Goal: Task Accomplishment & Management: Complete application form

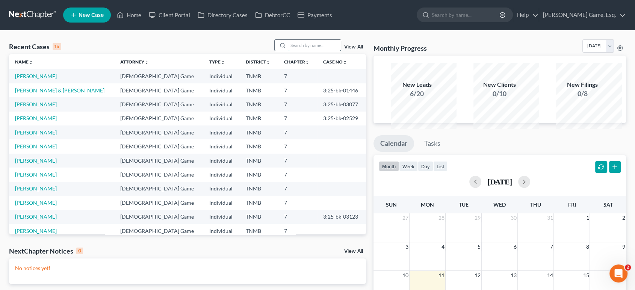
click at [310, 51] on input "search" at bounding box center [314, 45] width 53 height 11
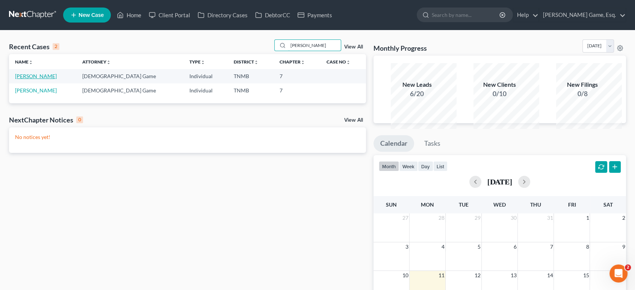
type input "[PERSON_NAME]"
click at [48, 79] on link "[PERSON_NAME]" at bounding box center [36, 76] width 42 height 6
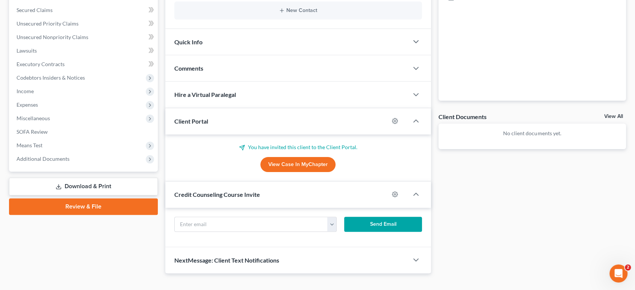
scroll to position [169, 0]
click at [310, 172] on link "View Case in MyChapter" at bounding box center [297, 164] width 75 height 15
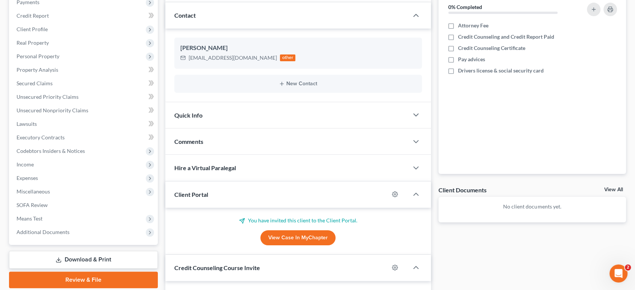
scroll to position [209, 0]
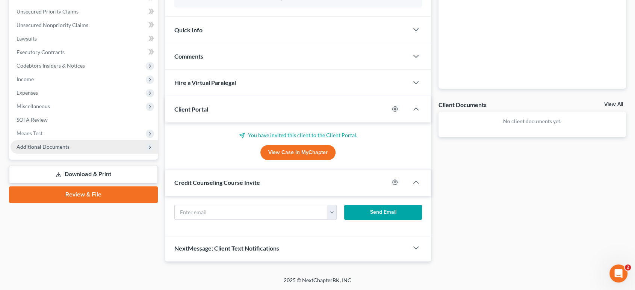
click at [55, 150] on span "Additional Documents" at bounding box center [43, 147] width 53 height 6
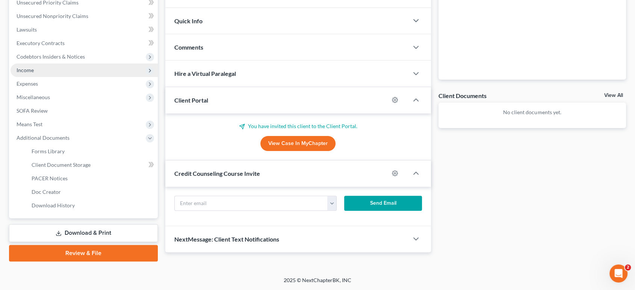
click at [44, 77] on span "Income" at bounding box center [84, 70] width 147 height 14
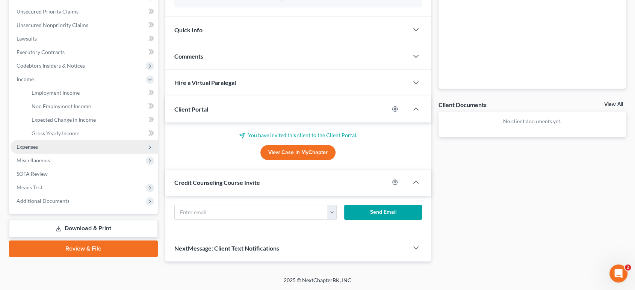
click at [60, 154] on span "Expenses" at bounding box center [84, 147] width 147 height 14
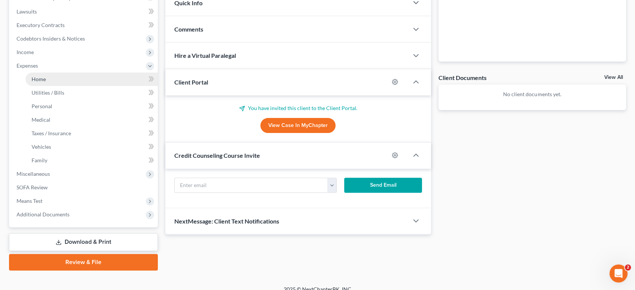
click at [60, 86] on link "Home" at bounding box center [92, 80] width 132 height 14
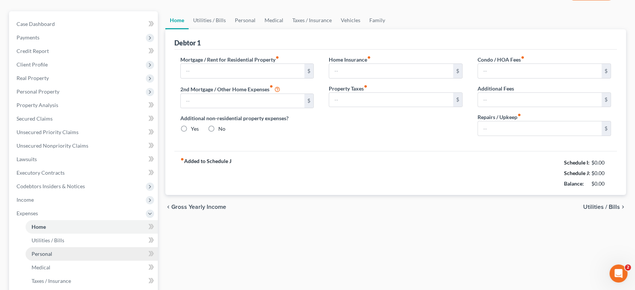
type input "0.00"
radio input "true"
type input "0.00"
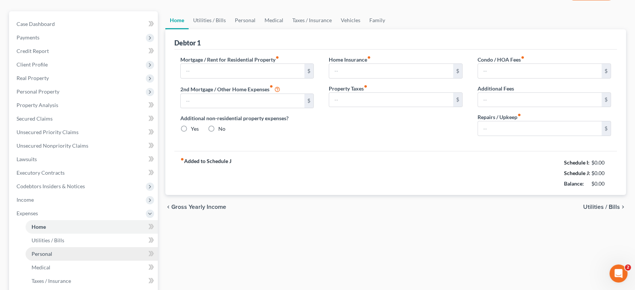
type input "0.00"
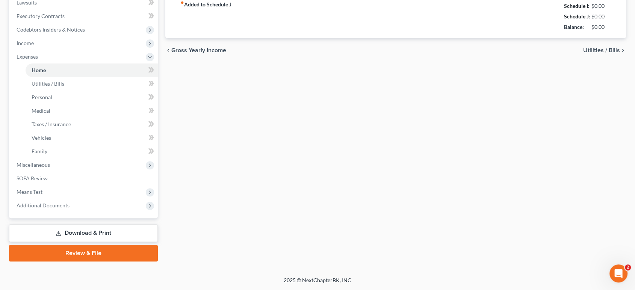
scroll to position [342, 0]
click at [70, 202] on span "Additional Documents" at bounding box center [43, 205] width 53 height 6
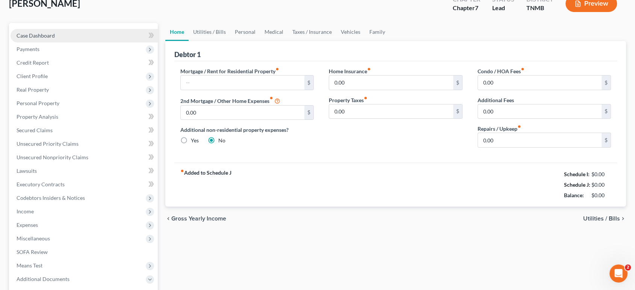
scroll to position [0, 0]
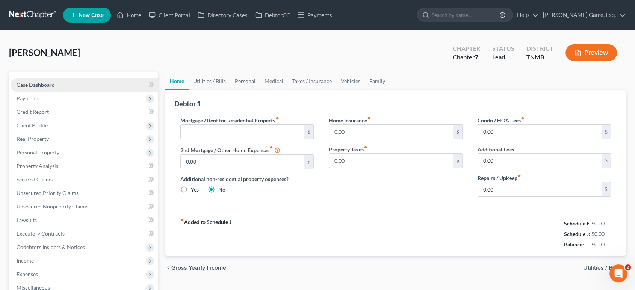
click at [80, 92] on link "Case Dashboard" at bounding box center [84, 85] width 147 height 14
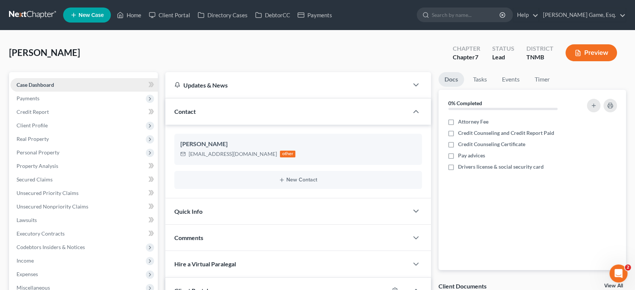
click at [35, 88] on span "Case Dashboard" at bounding box center [36, 85] width 38 height 6
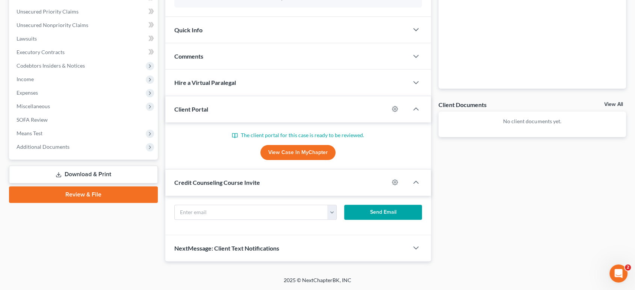
scroll to position [295, 0]
click at [284, 145] on link "View Case in MyChapter" at bounding box center [297, 152] width 75 height 15
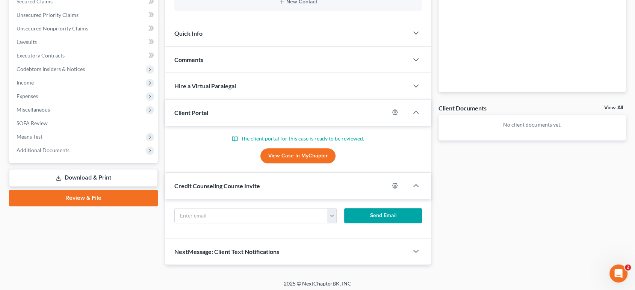
scroll to position [0, 0]
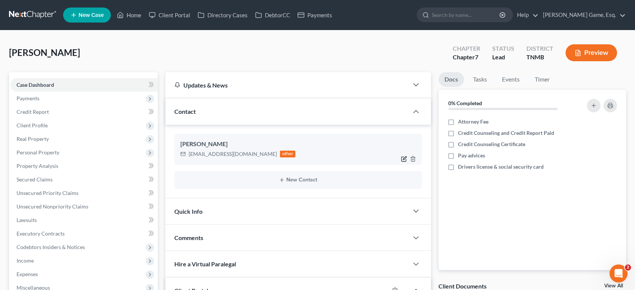
click at [401, 162] on icon "button" at bounding box center [404, 159] width 6 height 6
select select "0"
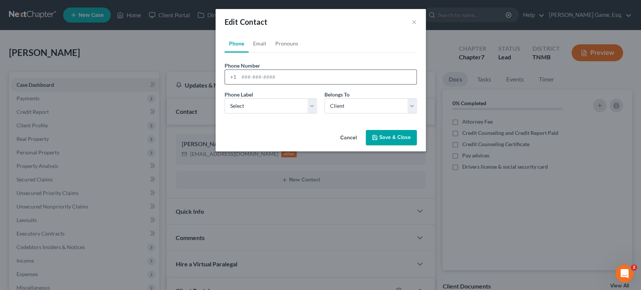
click at [254, 84] on input "tel" at bounding box center [328, 77] width 178 height 14
type input "9314010983"
click at [283, 113] on select "Select Mobile Home Work Other" at bounding box center [271, 105] width 92 height 15
select select "3"
click at [225, 113] on select "Select Mobile Home Work Other" at bounding box center [271, 105] width 92 height 15
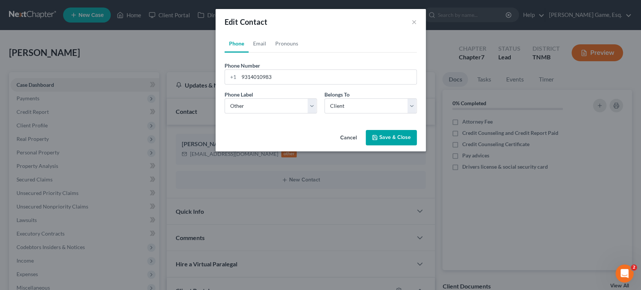
click at [417, 146] on button "Save & Close" at bounding box center [391, 138] width 51 height 16
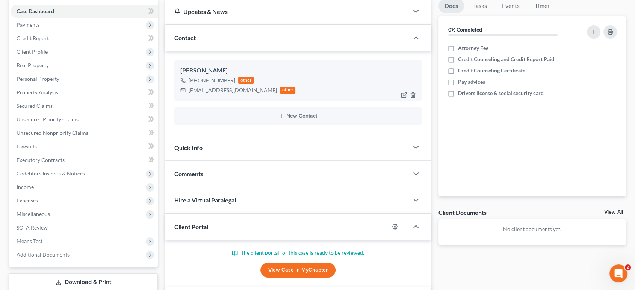
scroll to position [125, 0]
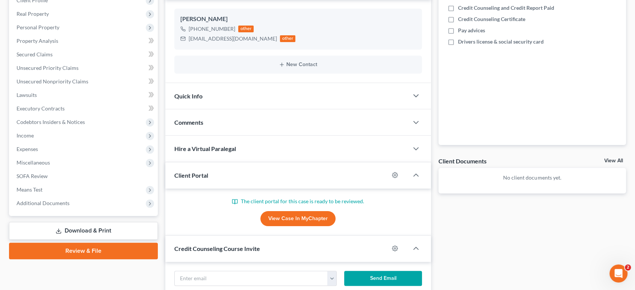
click at [258, 109] on div "Quick Info" at bounding box center [286, 96] width 243 height 26
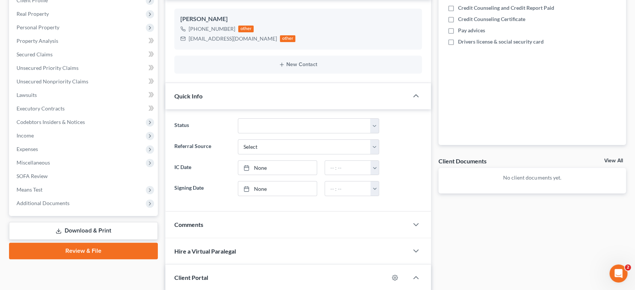
click at [258, 109] on div "Quick Info" at bounding box center [286, 96] width 243 height 26
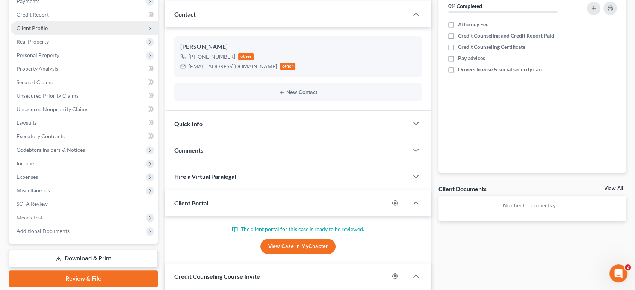
scroll to position [56, 0]
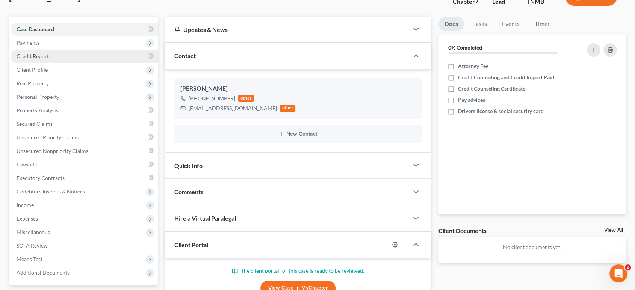
click at [49, 59] on span "Credit Report" at bounding box center [33, 56] width 32 height 6
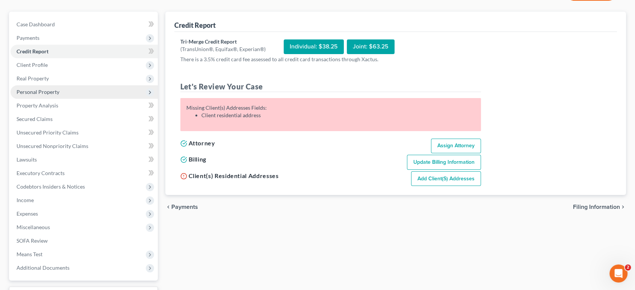
scroll to position [42, 0]
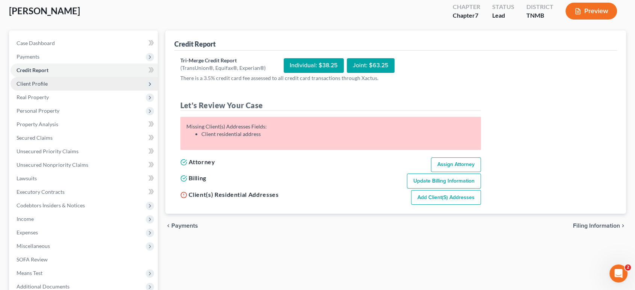
click at [59, 91] on span "Client Profile" at bounding box center [84, 84] width 147 height 14
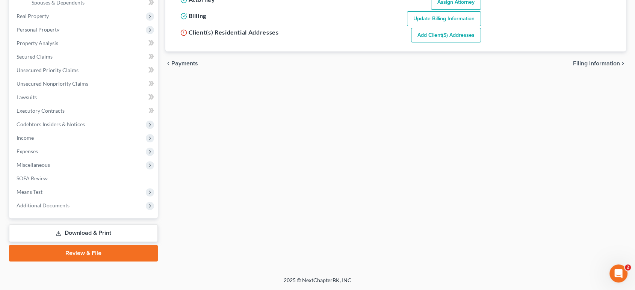
scroll to position [0, 0]
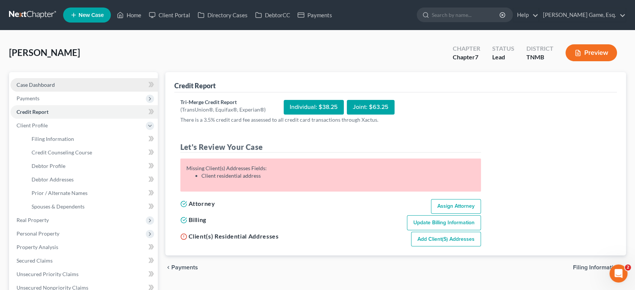
click at [82, 92] on link "Case Dashboard" at bounding box center [84, 85] width 147 height 14
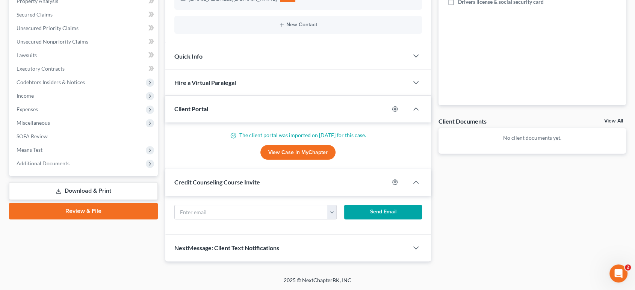
scroll to position [306, 0]
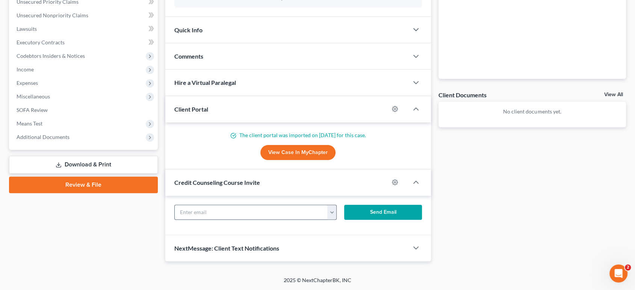
click at [329, 205] on button "button" at bounding box center [331, 212] width 9 height 14
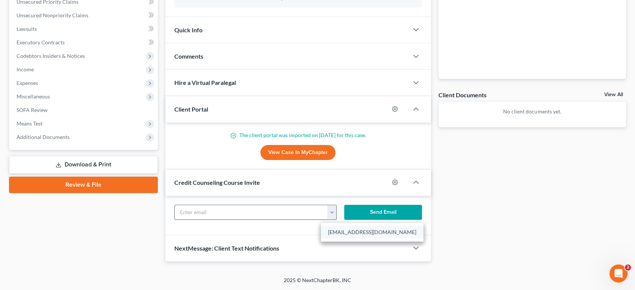
click at [363, 226] on link "[EMAIL_ADDRESS][DOMAIN_NAME]" at bounding box center [372, 232] width 103 height 13
type input "[EMAIL_ADDRESS][DOMAIN_NAME]"
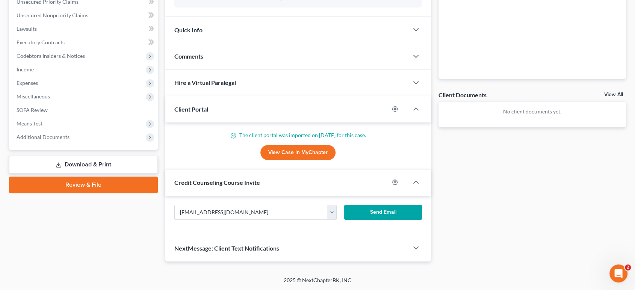
click at [378, 205] on button "Send Email" at bounding box center [382, 212] width 77 height 15
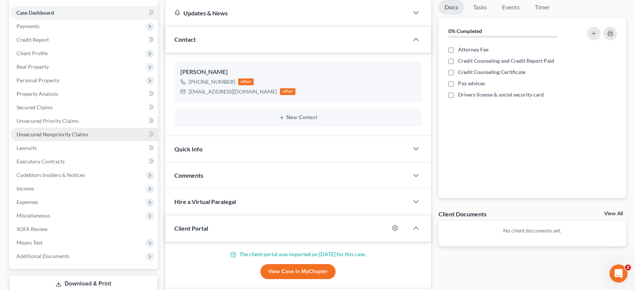
scroll to position [0, 0]
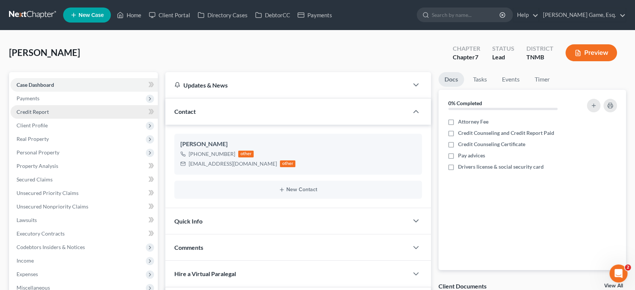
click at [53, 119] on link "Credit Report" at bounding box center [84, 112] width 147 height 14
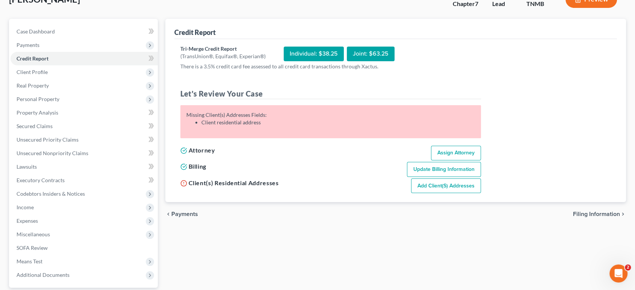
scroll to position [125, 0]
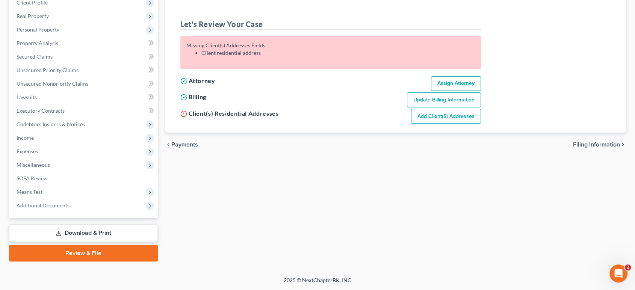
click at [481, 124] on link "Add Client(s) Addresses" at bounding box center [446, 116] width 70 height 15
select select "0"
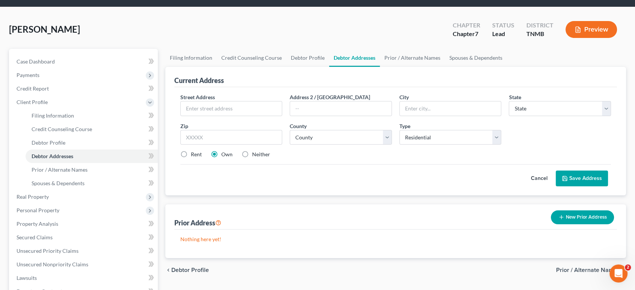
scroll to position [42, 0]
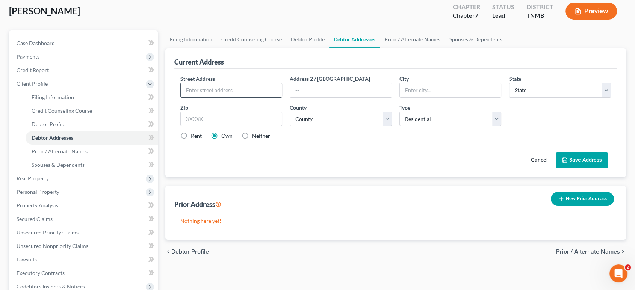
click at [243, 97] on input "text" at bounding box center [231, 90] width 101 height 14
type input "[STREET_ADDRESS]"
click at [330, 97] on input "text" at bounding box center [340, 90] width 101 height 14
type input "Apt 1003"
click at [406, 97] on input "text" at bounding box center [450, 90] width 101 height 14
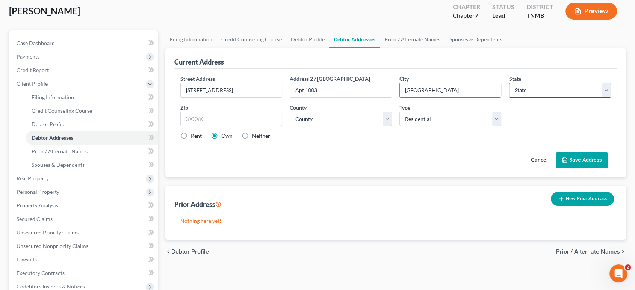
type input "[GEOGRAPHIC_DATA]"
click at [533, 98] on select "State [US_STATE] AK AR AZ CA CO CT DE DC [GEOGRAPHIC_DATA] [GEOGRAPHIC_DATA] GU…" at bounding box center [560, 90] width 102 height 15
select select "44"
click at [509, 98] on select "State [US_STATE] AK AR AZ CA CO CT DE DC [GEOGRAPHIC_DATA] [GEOGRAPHIC_DATA] GU…" at bounding box center [560, 90] width 102 height 15
click at [544, 146] on div "Street Address * [STREET_ADDRESS] * [GEOGRAPHIC_DATA] * State [US_STATE] AK AR …" at bounding box center [396, 110] width 438 height 71
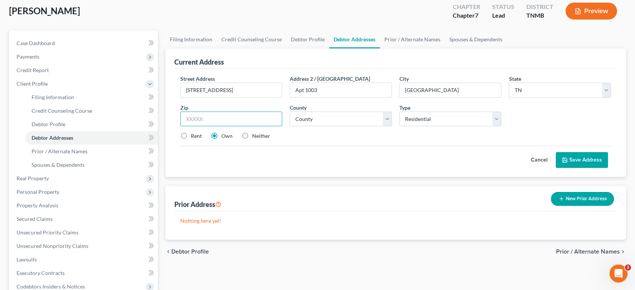
click at [234, 127] on input "text" at bounding box center [231, 119] width 102 height 15
type input "37043"
click at [354, 127] on select "County [GEOGRAPHIC_DATA] [GEOGRAPHIC_DATA] [GEOGRAPHIC_DATA] [GEOGRAPHIC_DATA] …" at bounding box center [341, 119] width 102 height 15
select select "62"
click at [292, 127] on select "County [GEOGRAPHIC_DATA] [GEOGRAPHIC_DATA] [GEOGRAPHIC_DATA] [GEOGRAPHIC_DATA] …" at bounding box center [341, 119] width 102 height 15
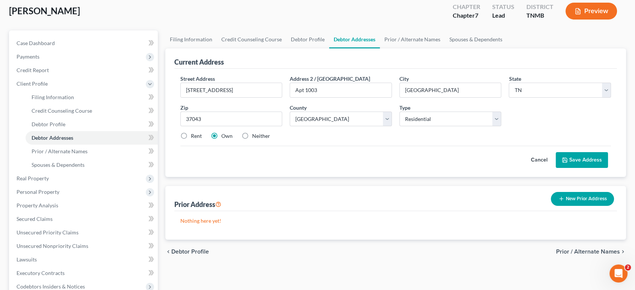
click at [191, 140] on label "Rent" at bounding box center [196, 136] width 11 height 8
click at [194, 137] on input "Rent" at bounding box center [196, 134] width 5 height 5
radio input "true"
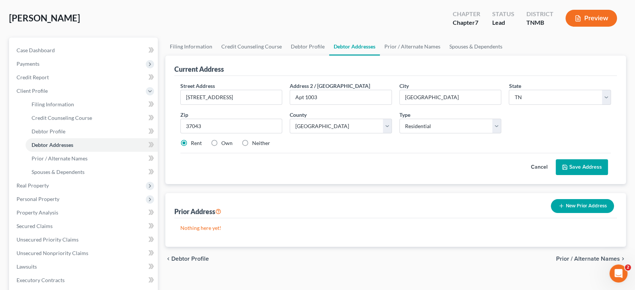
scroll to position [83, 0]
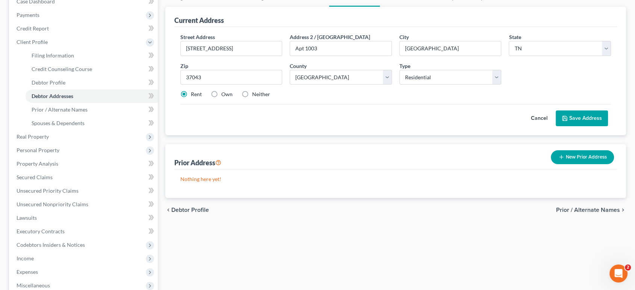
click at [578, 126] on button "Save Address" at bounding box center [582, 118] width 52 height 16
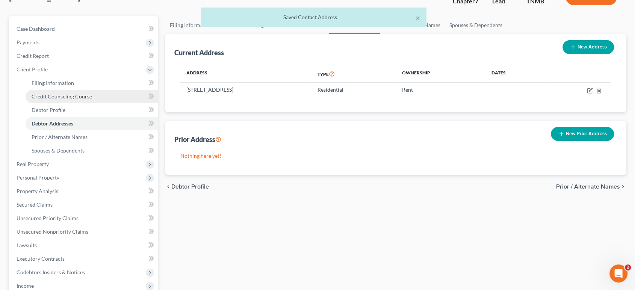
scroll to position [42, 0]
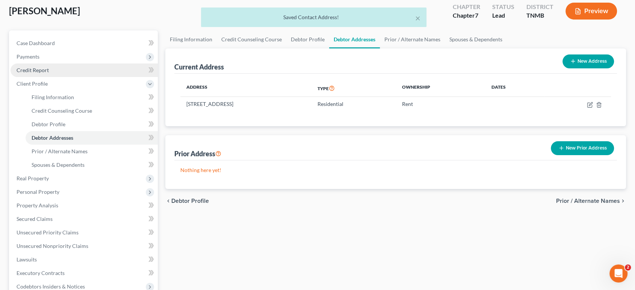
click at [76, 77] on link "Credit Report" at bounding box center [84, 70] width 147 height 14
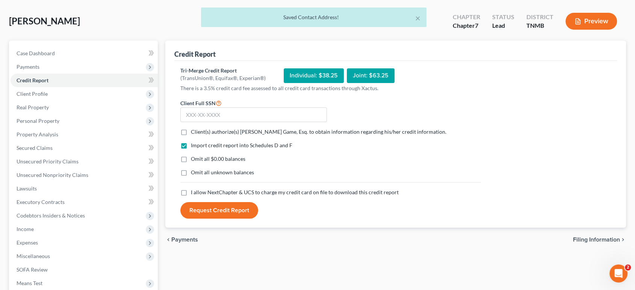
scroll to position [83, 0]
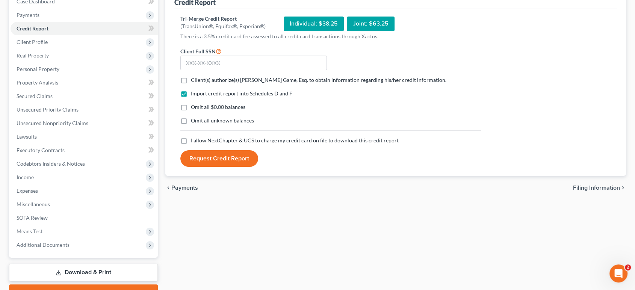
click at [191, 84] on label "Client(s) authorize(s) [PERSON_NAME] Game, Esq. to obtain information regarding…" at bounding box center [318, 80] width 255 height 8
click at [194, 81] on input "Client(s) authorize(s) [PERSON_NAME] Game, Esq. to obtain information regarding…" at bounding box center [196, 78] width 5 height 5
checkbox input "true"
click at [191, 111] on label "Omit all $0.00 balances" at bounding box center [218, 107] width 54 height 8
click at [194, 108] on input "Omit all $0.00 balances" at bounding box center [196, 105] width 5 height 5
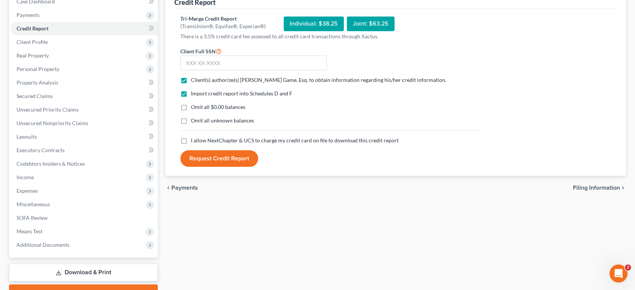
checkbox input "true"
click at [191, 124] on label "Omit all unknown balances" at bounding box center [222, 121] width 63 height 8
click at [194, 122] on input "Omit all unknown balances" at bounding box center [196, 119] width 5 height 5
checkbox input "true"
click at [192, 144] on label "I allow NextChapter & UCS to charge my credit card on file to download this cre…" at bounding box center [295, 141] width 208 height 8
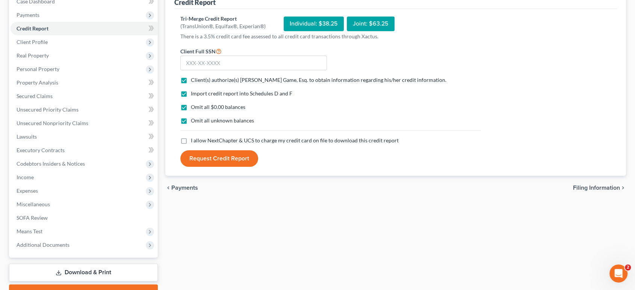
click at [194, 142] on input "I allow NextChapter & UCS to charge my credit card on file to download this cre…" at bounding box center [196, 139] width 5 height 5
checkbox input "true"
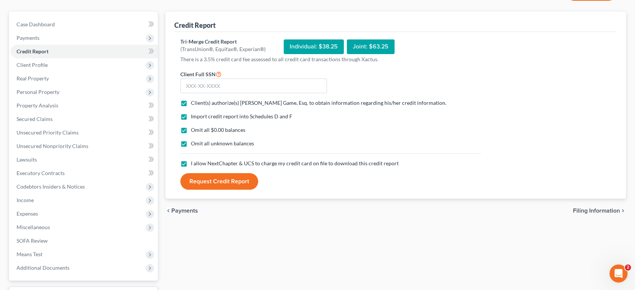
scroll to position [42, 0]
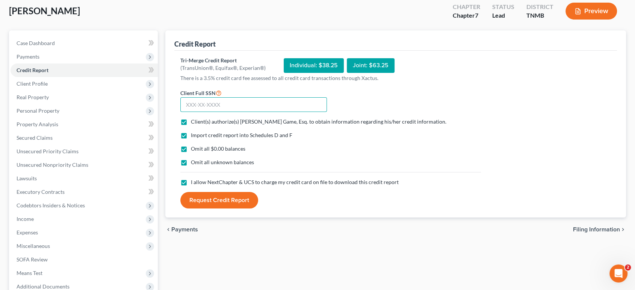
click at [256, 112] on input "text" at bounding box center [253, 104] width 147 height 15
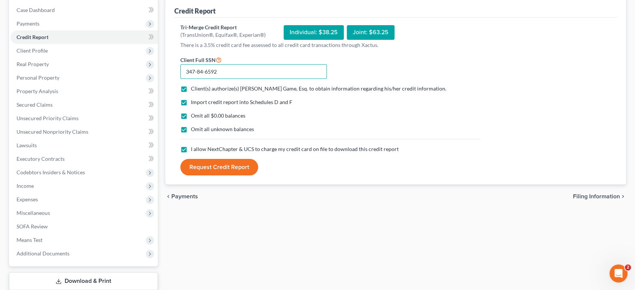
scroll to position [83, 0]
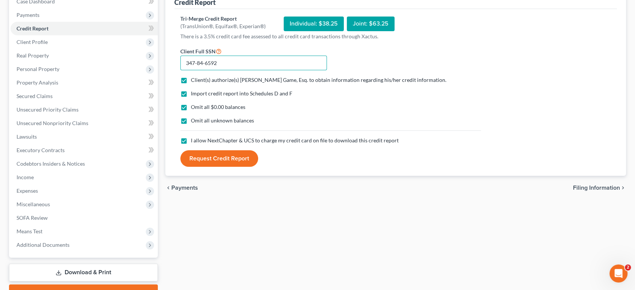
type input "347-84-6592"
click at [219, 167] on button "Request Credit Report" at bounding box center [219, 158] width 78 height 17
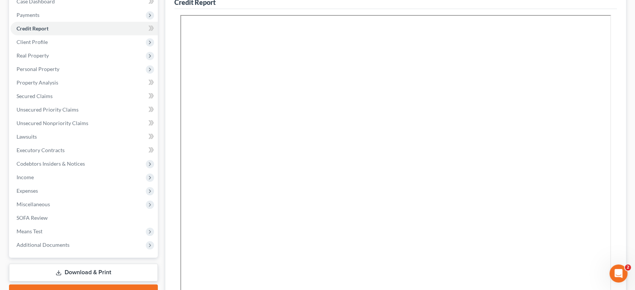
scroll to position [0, 0]
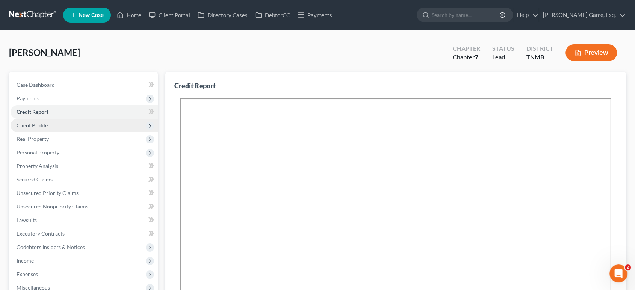
click at [70, 132] on span "Client Profile" at bounding box center [84, 126] width 147 height 14
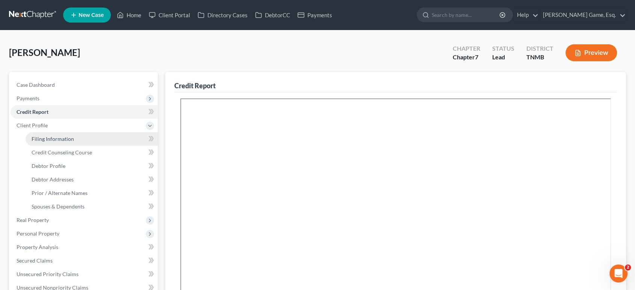
click at [74, 142] on span "Filing Information" at bounding box center [53, 139] width 42 height 6
select select "1"
select select "0"
select select "44"
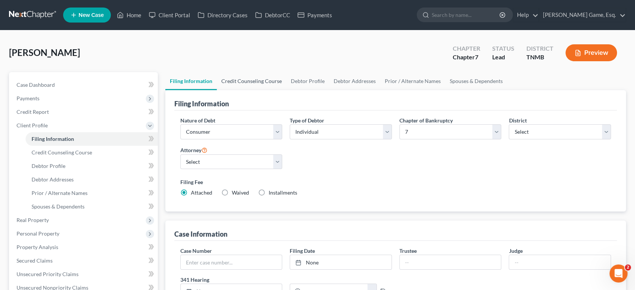
click at [254, 90] on link "Credit Counseling Course" at bounding box center [252, 81] width 70 height 18
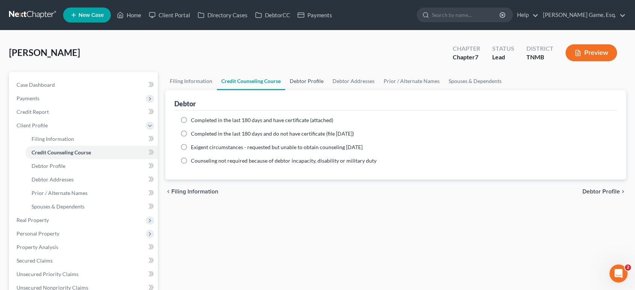
click at [328, 90] on link "Debtor Profile" at bounding box center [306, 81] width 43 height 18
select select "0"
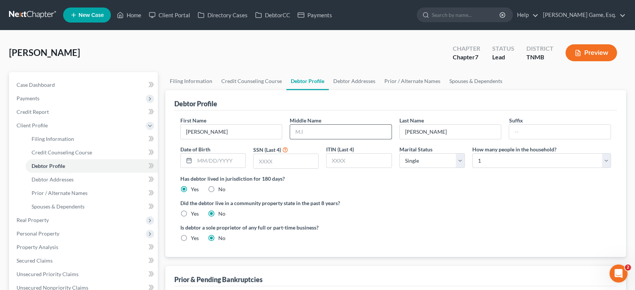
click at [351, 139] on input "text" at bounding box center [340, 132] width 101 height 14
click at [322, 139] on input "text" at bounding box center [340, 132] width 101 height 14
type input "[PERSON_NAME]"
click at [452, 139] on input "[PERSON_NAME]" at bounding box center [450, 132] width 101 height 14
type input "[PERSON_NAME]"
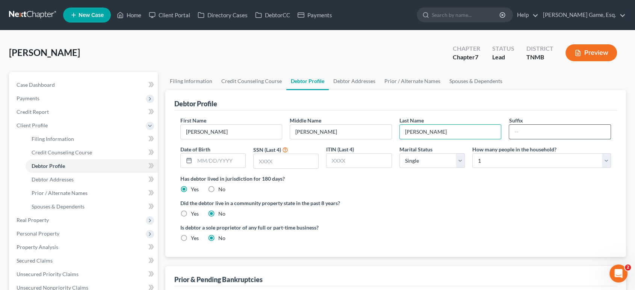
click at [535, 139] on input "text" at bounding box center [559, 132] width 101 height 14
type input "Jr."
click at [227, 168] on input "text" at bounding box center [220, 161] width 51 height 14
click at [233, 168] on input "9/14/19190" at bounding box center [220, 161] width 51 height 14
type input "[DATE]"
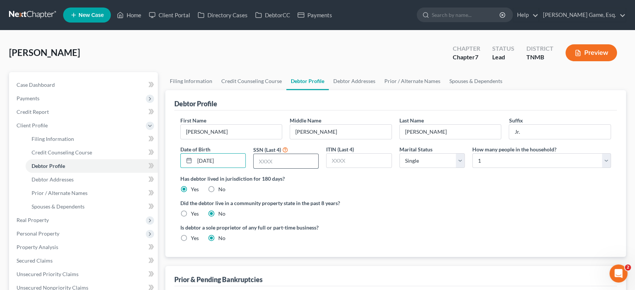
click at [285, 168] on input "text" at bounding box center [286, 161] width 65 height 14
type input "6592"
click at [361, 168] on input "text" at bounding box center [359, 161] width 65 height 14
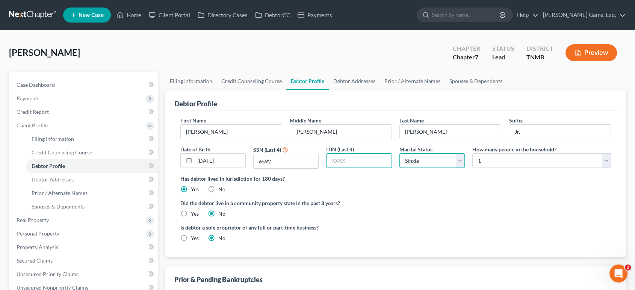
click at [427, 168] on select "Select Single Married Separated Divorced Widowed" at bounding box center [431, 160] width 65 height 15
click at [426, 168] on select "Select Single Married Separated Divorced Widowed" at bounding box center [431, 160] width 65 height 15
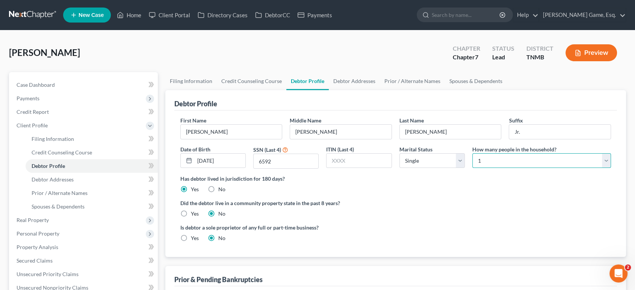
click at [508, 168] on select "Select 1 2 3 4 5 6 7 8 9 10 11 12 13 14 15 16 17 18 19 20" at bounding box center [541, 160] width 139 height 15
select select "1"
click at [472, 168] on select "Select 1 2 3 4 5 6 7 8 9 10 11 12 13 14 15 16 17 18 19 20" at bounding box center [541, 160] width 139 height 15
click at [490, 207] on label "Did the debtor live in a community property state in the past 8 years?" at bounding box center [395, 203] width 431 height 8
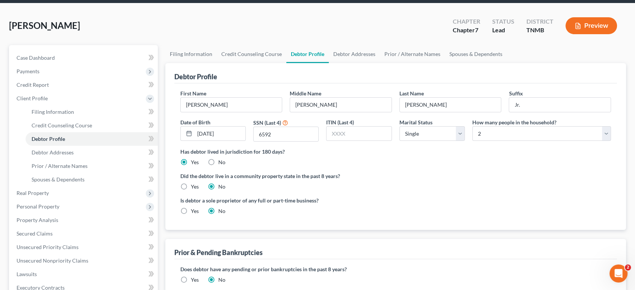
scroll to position [42, 0]
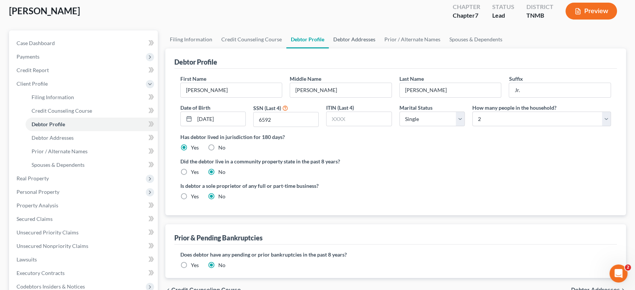
click at [380, 48] on link "Debtor Addresses" at bounding box center [354, 39] width 51 height 18
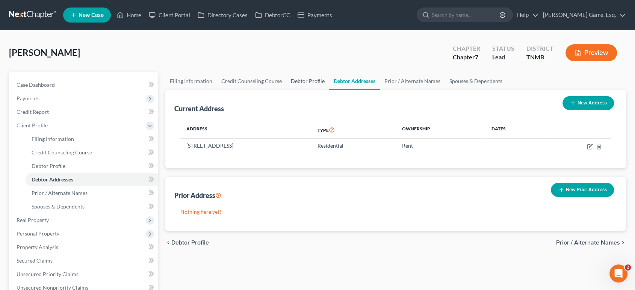
click at [329, 90] on link "Debtor Profile" at bounding box center [307, 81] width 43 height 18
select select "0"
select select "1"
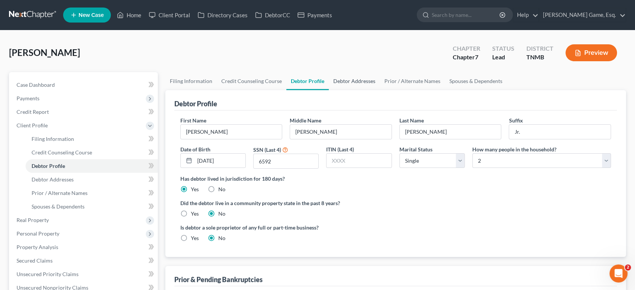
click at [380, 90] on link "Debtor Addresses" at bounding box center [354, 81] width 51 height 18
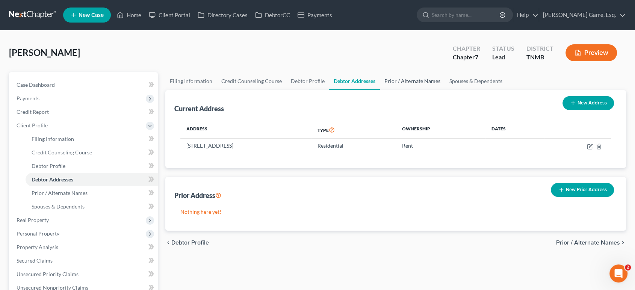
click at [445, 90] on link "Prior / Alternate Names" at bounding box center [412, 81] width 65 height 18
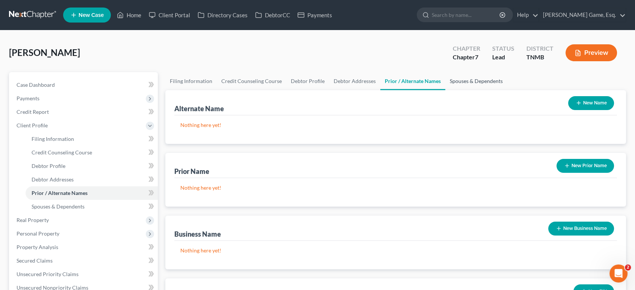
click at [507, 90] on link "Spouses & Dependents" at bounding box center [476, 81] width 62 height 18
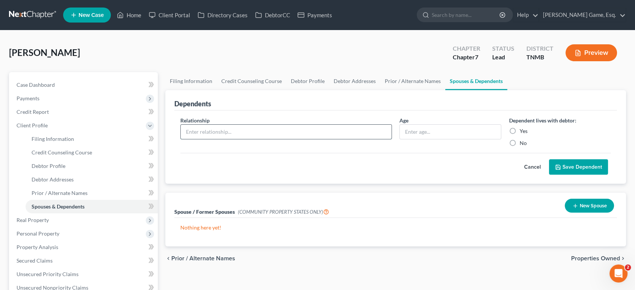
click at [222, 139] on input "text" at bounding box center [286, 132] width 211 height 14
type input "Son"
click at [432, 139] on input "text" at bounding box center [450, 132] width 101 height 14
type input "10"
click at [426, 175] on div "Cancel Save Dependent" at bounding box center [395, 164] width 431 height 22
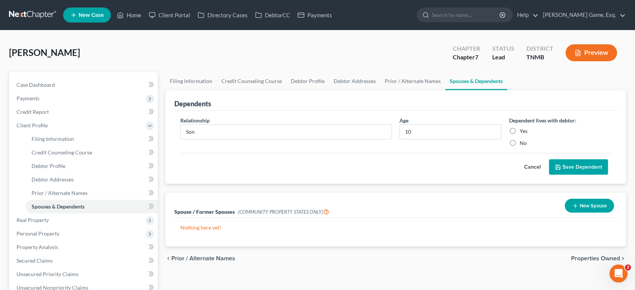
click at [519, 135] on label "Yes" at bounding box center [523, 131] width 8 height 8
click at [522, 132] on input "Yes" at bounding box center [524, 129] width 5 height 5
radio input "true"
click at [443, 175] on div "Cancel Save Dependent" at bounding box center [395, 164] width 431 height 22
click at [585, 175] on button "Save Dependent" at bounding box center [578, 167] width 59 height 16
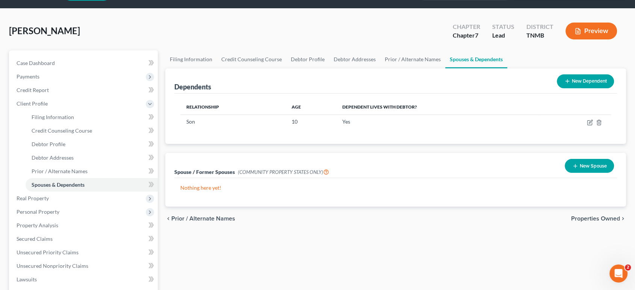
scroll to position [42, 0]
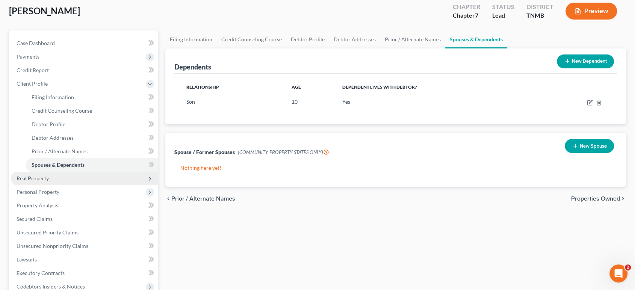
click at [88, 185] on span "Real Property" at bounding box center [84, 179] width 147 height 14
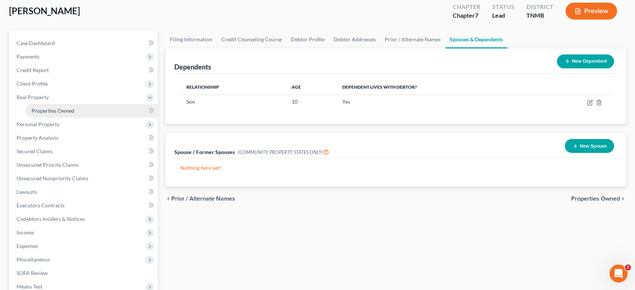
click at [89, 118] on link "Properties Owned" at bounding box center [92, 111] width 132 height 14
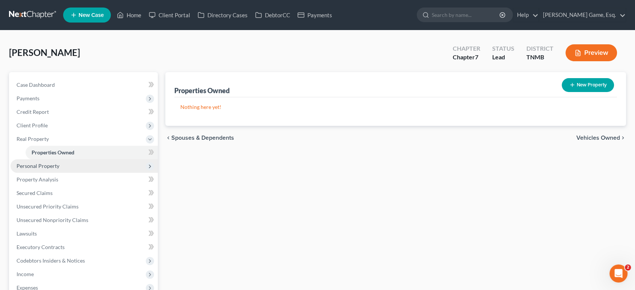
click at [80, 173] on span "Personal Property" at bounding box center [84, 166] width 147 height 14
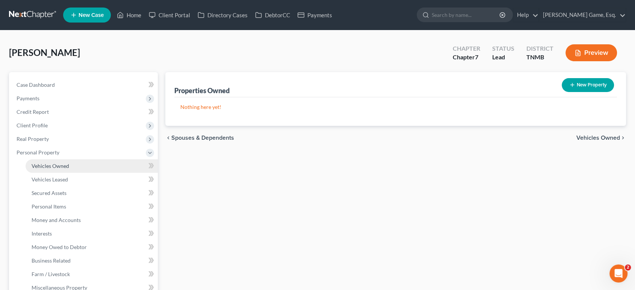
click at [82, 173] on link "Vehicles Owned" at bounding box center [92, 166] width 132 height 14
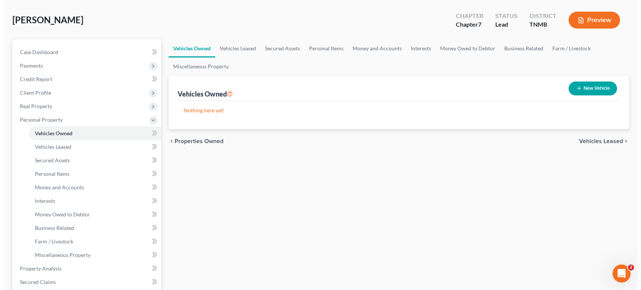
scroll to position [83, 0]
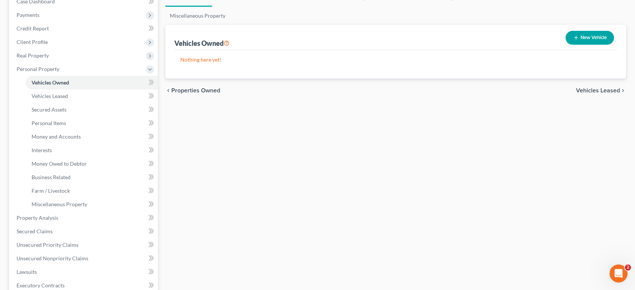
click at [591, 45] on button "New Vehicle" at bounding box center [589, 38] width 48 height 14
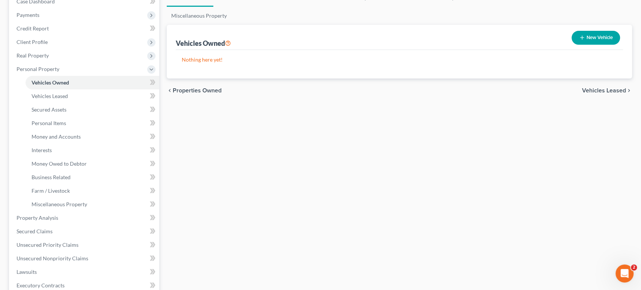
select select "0"
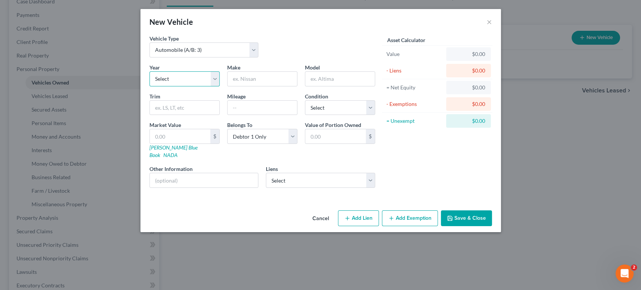
click at [153, 86] on select "Select 2026 2025 2024 2023 2022 2021 2020 2019 2018 2017 2016 2015 2014 2013 20…" at bounding box center [185, 78] width 70 height 15
select select "14"
click at [150, 86] on select "Select 2026 2025 2024 2023 2022 2021 2020 2019 2018 2017 2016 2015 2014 2013 20…" at bounding box center [185, 78] width 70 height 15
click at [250, 86] on input "text" at bounding box center [263, 79] width 70 height 14
type input "Honda"
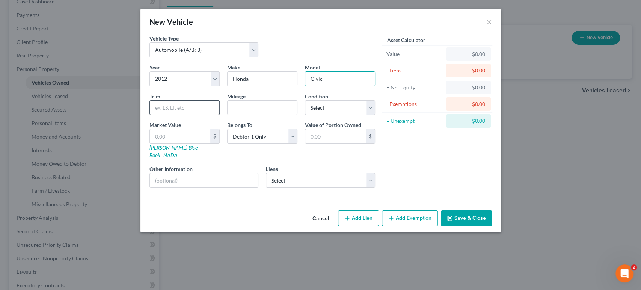
type input "Civic"
click at [150, 115] on input "text" at bounding box center [185, 108] width 70 height 14
click at [272, 115] on input "text" at bounding box center [263, 108] width 70 height 14
type input "200000"
click at [317, 115] on select "Select Excellent Very Good Good Fair Poor" at bounding box center [340, 107] width 70 height 15
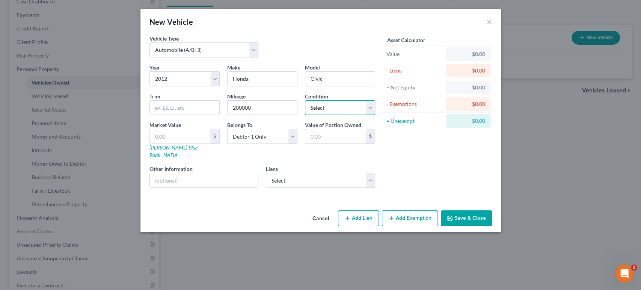
select select "2"
click at [305, 115] on select "Select Excellent Very Good Good Fair Poor" at bounding box center [340, 107] width 70 height 15
click at [150, 158] on link "[PERSON_NAME] Blue Book" at bounding box center [174, 151] width 48 height 14
click at [327, 188] on select "Select Eagle Financial Serv - $1,578.00 Heights Finance - $862.00" at bounding box center [320, 180] width 109 height 15
click at [426, 194] on div "Asset Calculator Value $0.00 - Liens $0.00 = Net Equity $0.00 - Exemptions $0.0…" at bounding box center [437, 114] width 117 height 159
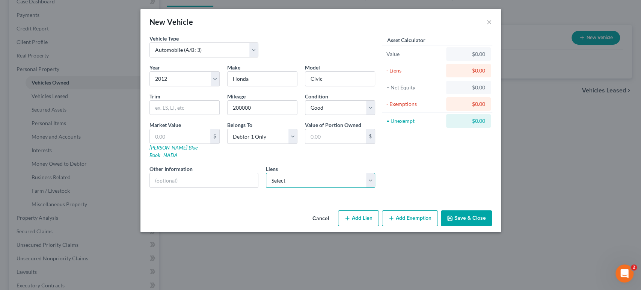
click at [331, 188] on select "Select Eagle Financial Serv - $1,578.00 Heights Finance - $862.00" at bounding box center [320, 180] width 109 height 15
click at [150, 144] on input "text" at bounding box center [180, 136] width 60 height 14
type input "3"
type input "3.00"
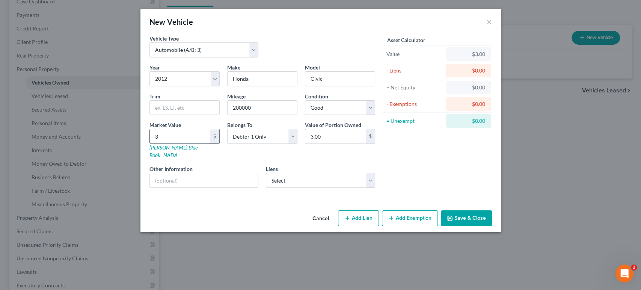
type input "38"
type input "38.00"
type input "386"
type input "386.00"
type input "3863"
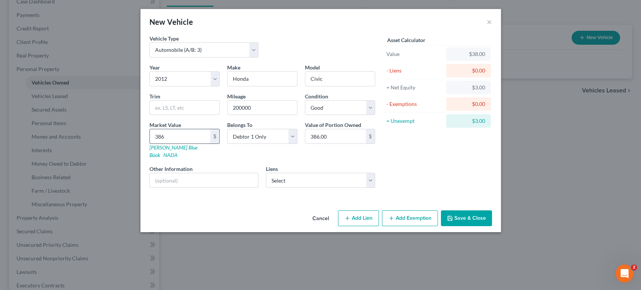
type input "3,863.00"
type input "3,863"
click at [210, 189] on div "Year Select 2026 2025 2024 2023 2022 2021 2020 2019 2018 2017 2016 2015 2014 20…" at bounding box center [262, 128] width 233 height 130
click at [376, 226] on button "Add Lien" at bounding box center [358, 218] width 41 height 16
select select "0"
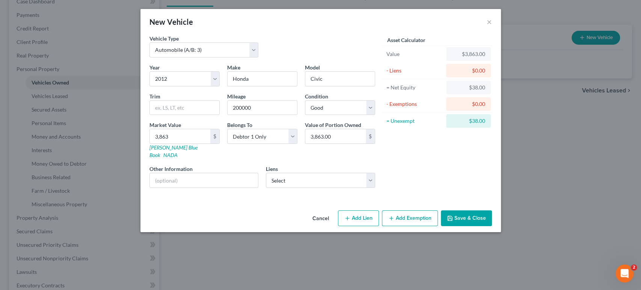
select select "0"
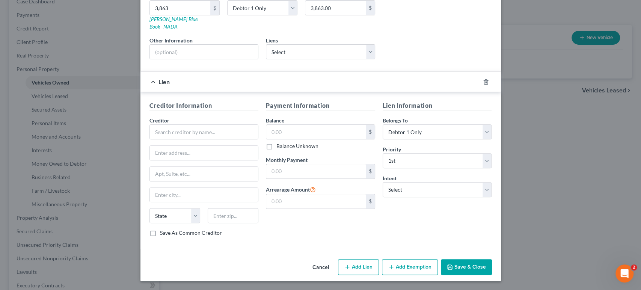
scroll to position [167, 0]
click at [169, 139] on input "text" at bounding box center [204, 131] width 109 height 15
type input "Cash1"
click at [484, 197] on select "Select Surrender Redeem Reaffirm Avoid Other" at bounding box center [437, 189] width 109 height 15
select select "2"
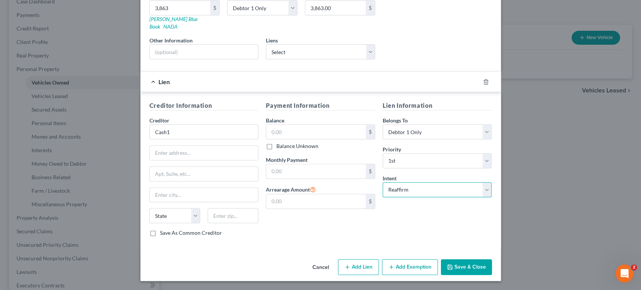
click at [394, 197] on select "Select Surrender Redeem Reaffirm Avoid Other" at bounding box center [437, 189] width 109 height 15
click at [169, 139] on input "Cash1" at bounding box center [204, 131] width 109 height 15
click at [150, 139] on input "Cash1" at bounding box center [204, 131] width 109 height 15
type input "Cash 1"
click at [151, 160] on input "text" at bounding box center [204, 153] width 109 height 14
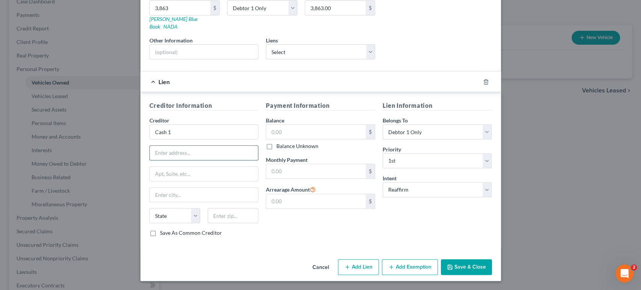
click at [189, 160] on input "text" at bounding box center [204, 153] width 109 height 14
paste input "[STREET_ADDRESS][PERSON_NAME]"
type input "[STREET_ADDRESS][PERSON_NAME]"
click at [150, 202] on input "text" at bounding box center [204, 195] width 109 height 14
type input "[GEOGRAPHIC_DATA]"
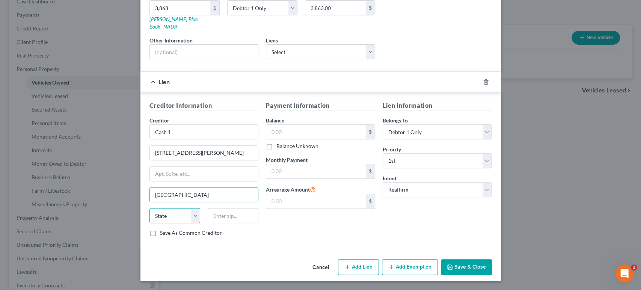
click at [150, 223] on select "State [US_STATE] AK AR AZ CA CO CT DE DC [GEOGRAPHIC_DATA] [GEOGRAPHIC_DATA] GU…" at bounding box center [175, 215] width 51 height 15
select select "44"
click at [208, 223] on input "text" at bounding box center [233, 215] width 51 height 15
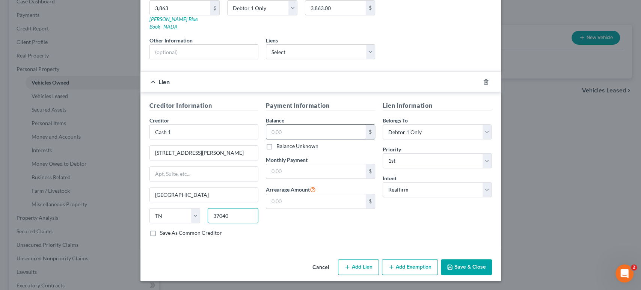
type input "37040"
click at [300, 125] on input "text" at bounding box center [316, 132] width 100 height 14
click at [296, 125] on input "text" at bounding box center [316, 132] width 100 height 14
click at [295, 125] on input "text" at bounding box center [316, 132] width 100 height 14
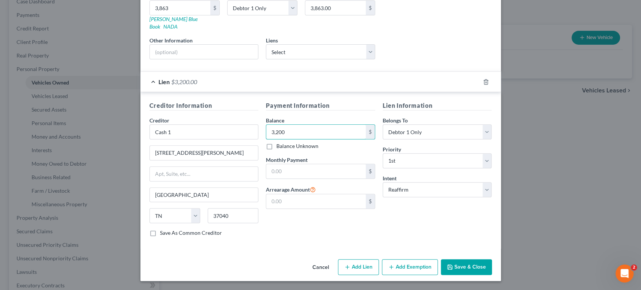
type input "3,200"
click at [468, 248] on div "Creditor Information Creditor * Cash 1 [GEOGRAPHIC_DATA][PERSON_NAME] [US_STATE…" at bounding box center [321, 170] width 361 height 157
click at [492, 271] on button "Save & Close" at bounding box center [466, 267] width 51 height 16
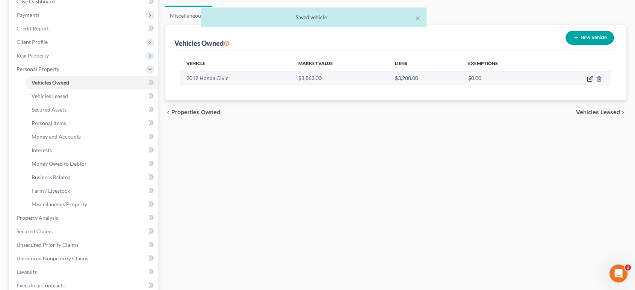
click at [589, 80] on icon "button" at bounding box center [590, 77] width 3 height 3
select select "0"
select select "14"
select select "2"
select select "0"
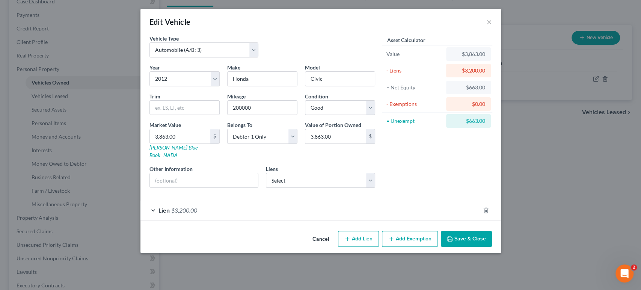
scroll to position [25, 0]
click at [228, 108] on input "200000" at bounding box center [263, 108] width 70 height 14
click at [245, 108] on input "203000" at bounding box center [263, 108] width 70 height 14
type input "203445"
click at [450, 162] on div "Asset Calculator Value $3,863.00 - Liens $3,200.00 = Net Equity $663.00 - Exemp…" at bounding box center [437, 114] width 117 height 159
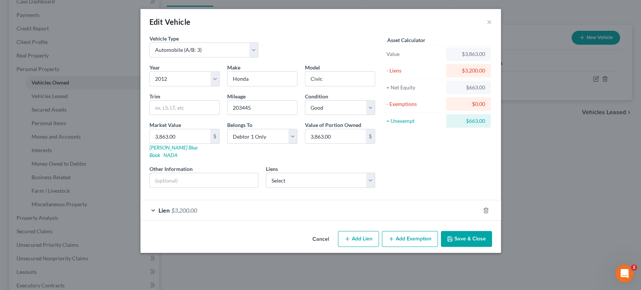
click at [374, 220] on div "Lien $3,200.00" at bounding box center [311, 210] width 340 height 20
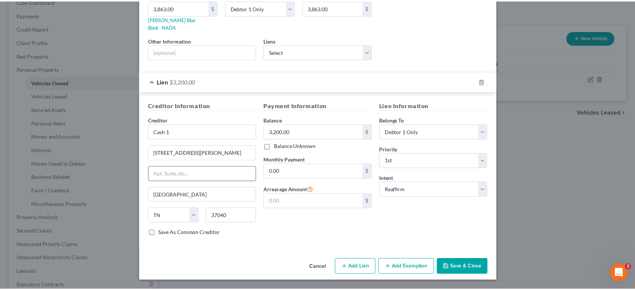
scroll to position [219, 0]
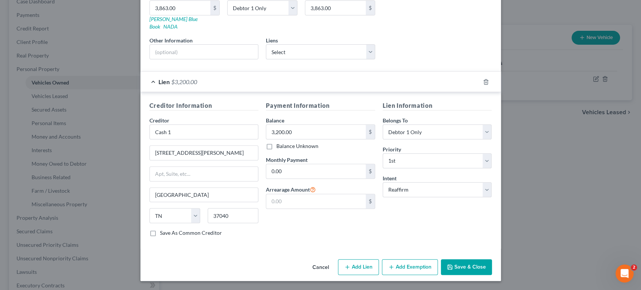
click at [492, 259] on button "Save & Close" at bounding box center [466, 267] width 51 height 16
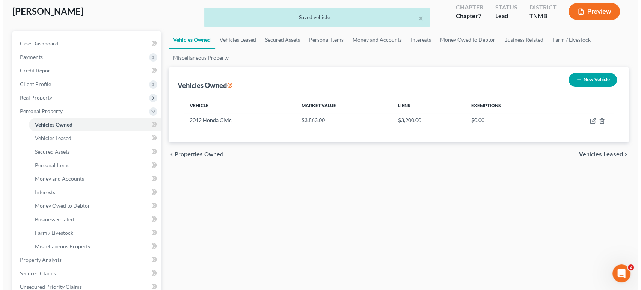
scroll to position [0, 0]
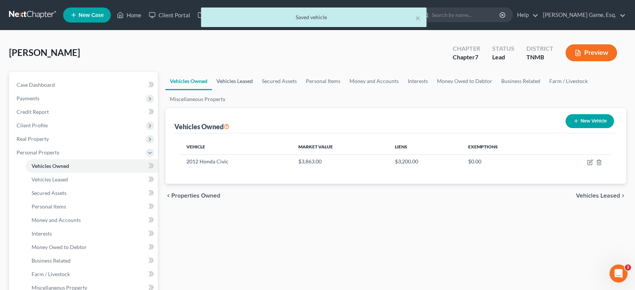
click at [257, 90] on link "Vehicles Leased" at bounding box center [234, 81] width 45 height 18
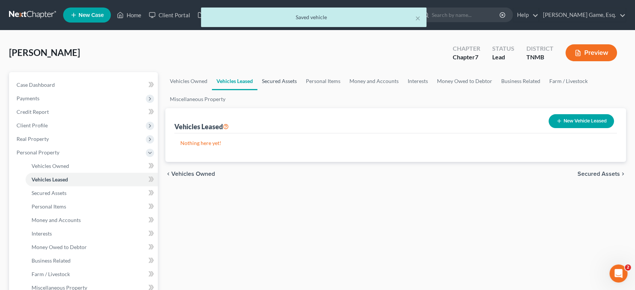
click at [301, 90] on link "Secured Assets" at bounding box center [279, 81] width 44 height 18
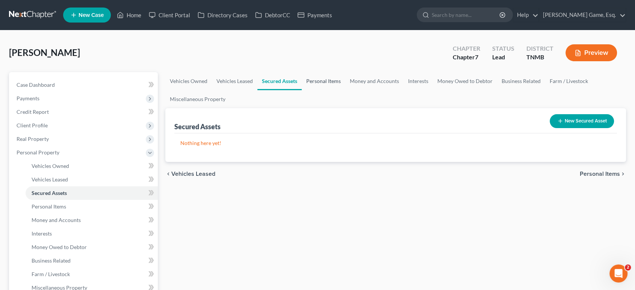
click at [345, 90] on link "Personal Items" at bounding box center [324, 81] width 44 height 18
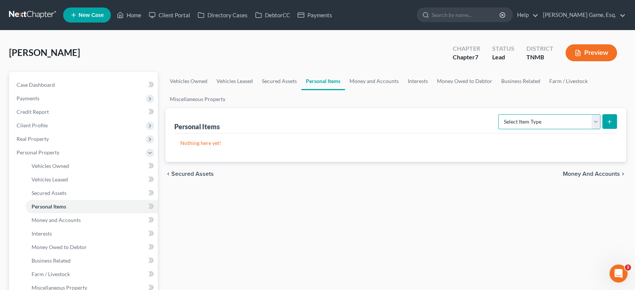
click at [547, 129] on select "Select Item Type Clothing (A/B: 11) Collectibles Of Value (A/B: 8) Electronics …" at bounding box center [549, 121] width 102 height 15
select select "clothing"
click at [498, 129] on select "Select Item Type Clothing (A/B: 11) Collectibles Of Value (A/B: 8) Electronics …" at bounding box center [549, 121] width 102 height 15
click at [606, 125] on icon "submit" at bounding box center [609, 122] width 6 height 6
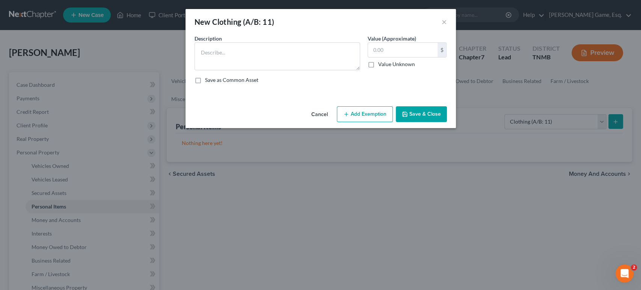
click at [222, 51] on div "Description *" at bounding box center [277, 53] width 173 height 36
click at [226, 68] on textarea at bounding box center [278, 56] width 166 height 28
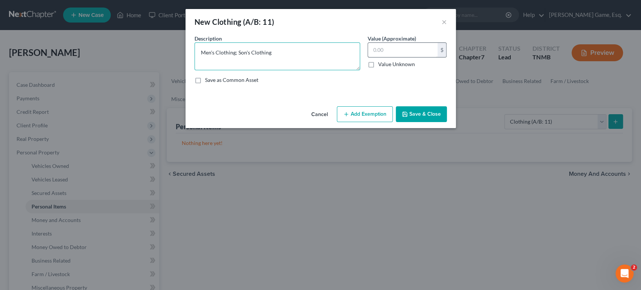
type textarea "Men's Clothing; Son's Clothing"
click at [408, 57] on input "text" at bounding box center [403, 50] width 70 height 14
type input "300"
click at [384, 122] on button "Add Exemption" at bounding box center [365, 114] width 56 height 16
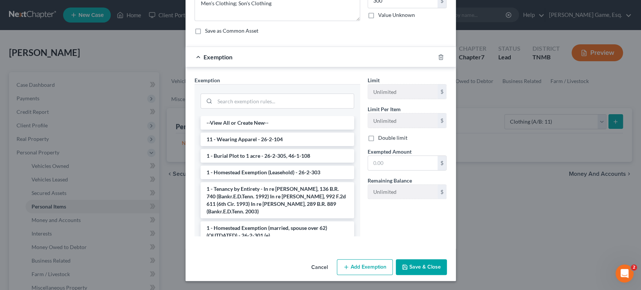
scroll to position [125, 0]
click at [403, 156] on input "text" at bounding box center [403, 163] width 70 height 14
click at [273, 94] on input "search" at bounding box center [284, 101] width 139 height 14
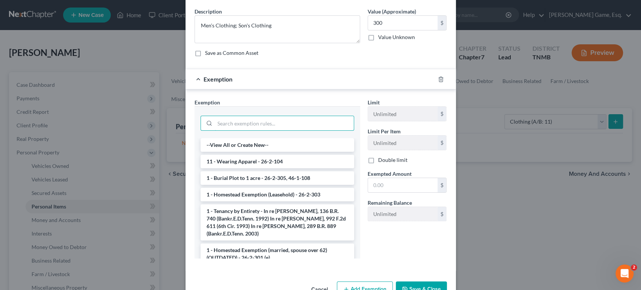
scroll to position [42, 0]
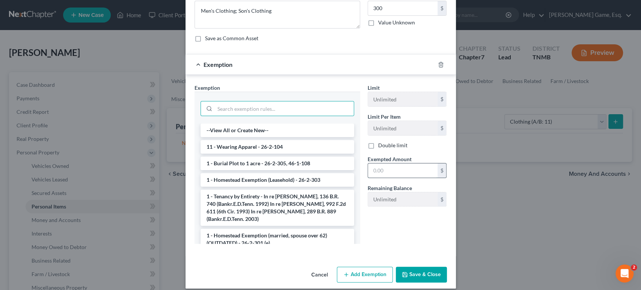
click at [418, 178] on input "text" at bounding box center [403, 170] width 70 height 14
type input "300"
click at [278, 116] on input "search" at bounding box center [284, 108] width 139 height 14
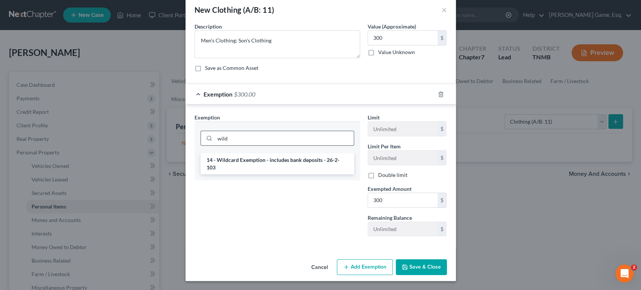
drag, startPoint x: 249, startPoint y: 150, endPoint x: 183, endPoint y: 147, distance: 66.2
click at [201, 146] on div "wild" at bounding box center [278, 138] width 154 height 15
type input "a"
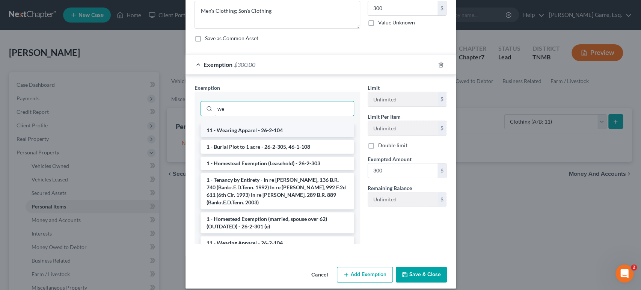
type input "we"
click at [259, 137] on li "11 - Wearing Apparel - 26-2-104" at bounding box center [278, 131] width 154 height 14
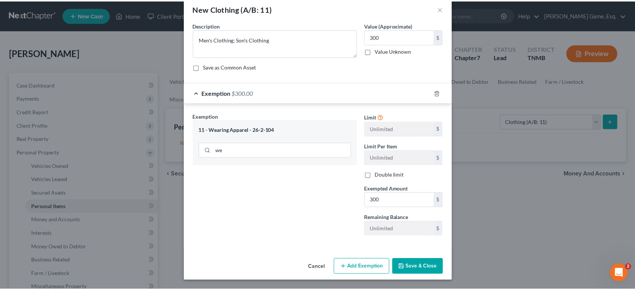
scroll to position [83, 0]
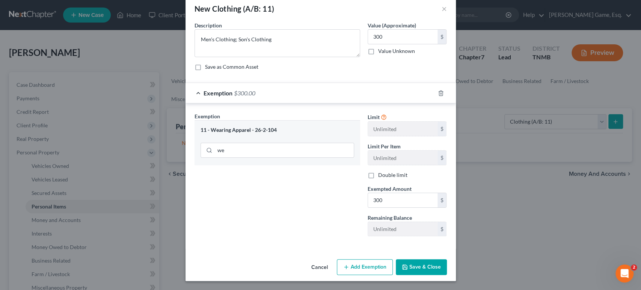
click at [447, 262] on button "Save & Close" at bounding box center [421, 267] width 51 height 16
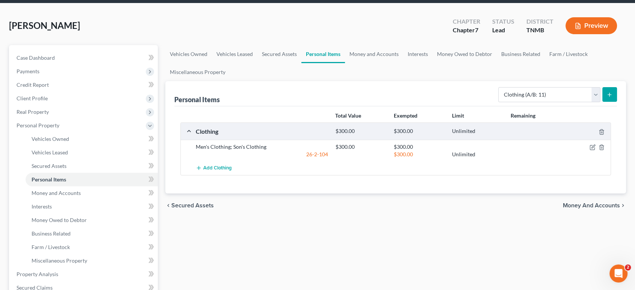
scroll to position [42, 0]
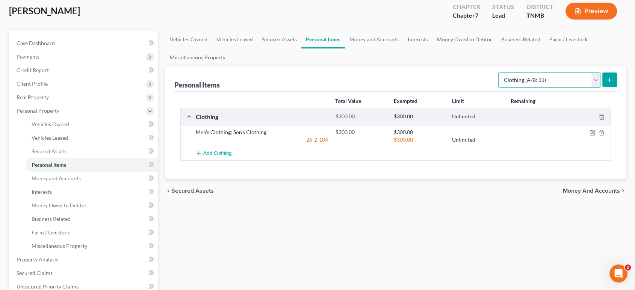
click at [545, 88] on select "Select Item Type Clothing (A/B: 11) Collectibles Of Value (A/B: 8) Electronics …" at bounding box center [549, 80] width 102 height 15
click at [498, 88] on select "Select Item Type Clothing (A/B: 11) Collectibles Of Value (A/B: 8) Electronics …" at bounding box center [549, 80] width 102 height 15
click at [588, 88] on select "Select Item Type Clothing (A/B: 11) Collectibles Of Value (A/B: 8) Electronics …" at bounding box center [549, 80] width 102 height 15
select select "electronics"
click at [498, 88] on select "Select Item Type Clothing (A/B: 11) Collectibles Of Value (A/B: 8) Electronics …" at bounding box center [549, 80] width 102 height 15
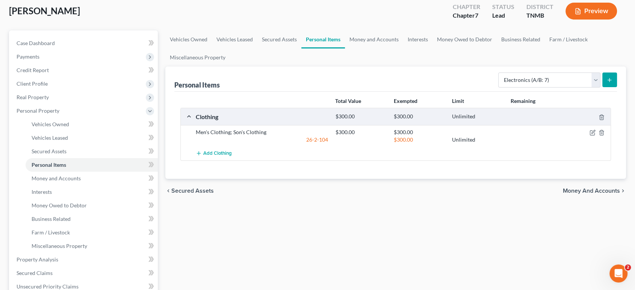
click at [610, 87] on button "submit" at bounding box center [609, 80] width 15 height 15
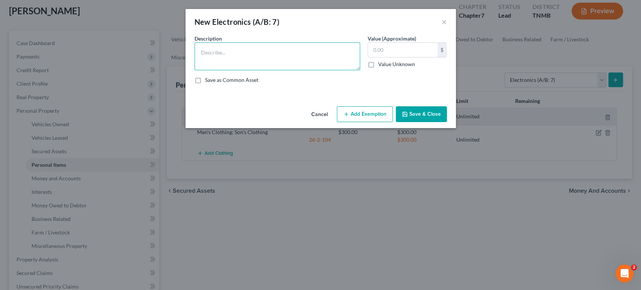
click at [201, 68] on textarea at bounding box center [278, 56] width 166 height 28
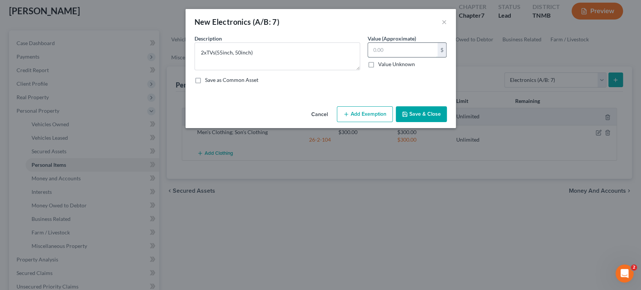
click at [393, 57] on input "text" at bounding box center [403, 50] width 70 height 14
click at [398, 57] on input "text" at bounding box center [403, 50] width 70 height 14
click at [195, 66] on textarea "2xTVs(55inch, 50inch)" at bounding box center [278, 56] width 166 height 28
type textarea "2xTVs (55inch, 50inch)"
click at [391, 57] on input "text" at bounding box center [403, 50] width 70 height 14
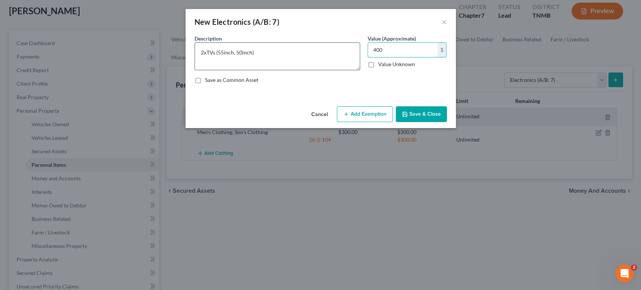
type input "400"
click at [274, 70] on textarea "2xTVs (55inch, 50inch)" at bounding box center [278, 56] width 166 height 28
click at [237, 65] on textarea "2xTVs (55inch, 50inch);" at bounding box center [278, 56] width 166 height 28
click at [276, 68] on textarea "2xTVs (55inch, 50inch) ($400);" at bounding box center [278, 56] width 166 height 28
click at [307, 67] on textarea "2xTVs (55inch, 50inch) ($400); iPhone 15" at bounding box center [278, 56] width 166 height 28
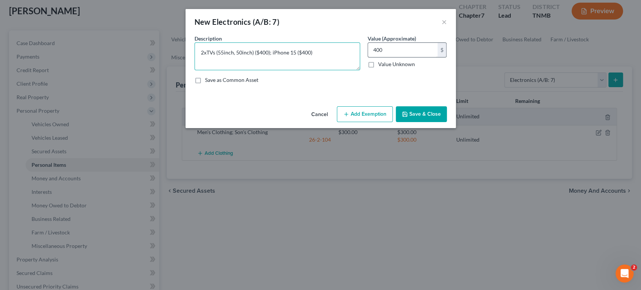
type textarea "2xTVs (55inch, 50inch) ($400); iPhone 15 ($400)"
click at [426, 57] on input "400" at bounding box center [403, 50] width 70 height 14
type input "800"
click at [340, 67] on textarea "2xTVs (55inch, 50inch) ($400); iPhone 15 ($400)" at bounding box center [278, 56] width 166 height 28
type textarea "2xTVs (55inch, 50inch) ($400); iPhone 15 ($400);"
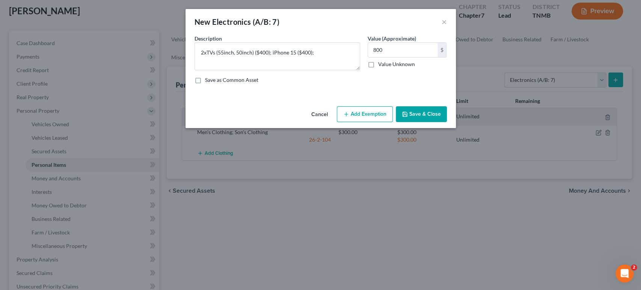
click at [447, 122] on button "Save & Close" at bounding box center [421, 114] width 51 height 16
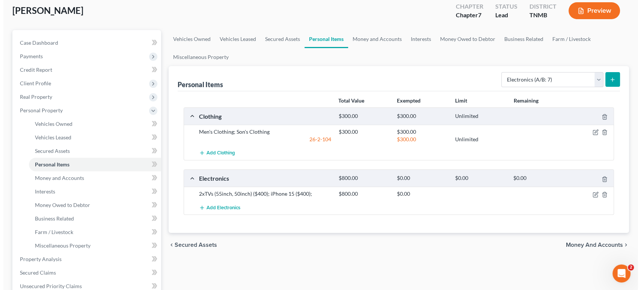
scroll to position [125, 0]
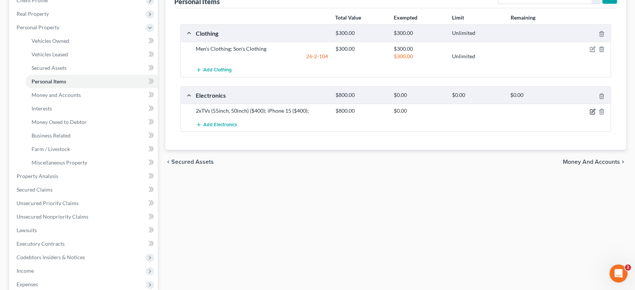
click at [590, 114] on icon "button" at bounding box center [592, 111] width 5 height 5
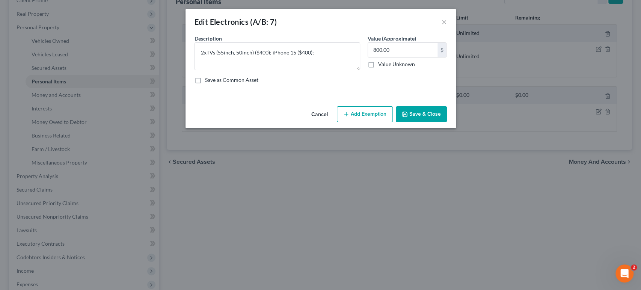
click at [377, 122] on button "Add Exemption" at bounding box center [365, 114] width 56 height 16
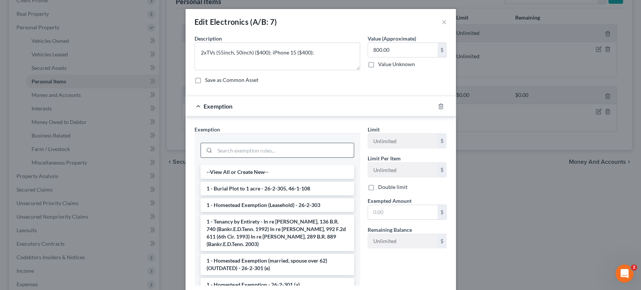
click at [246, 157] on input "search" at bounding box center [284, 150] width 139 height 14
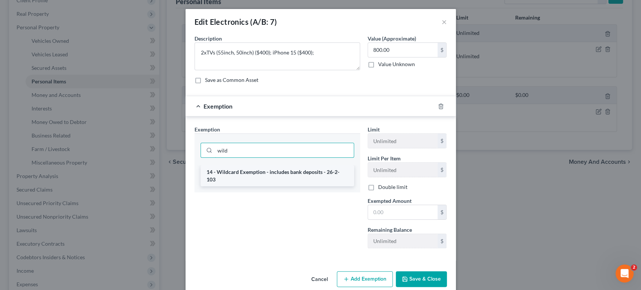
type input "wild"
click at [255, 186] on li "14 - Wildcard Exemption - includes bank deposits - 26-2-103" at bounding box center [278, 175] width 154 height 21
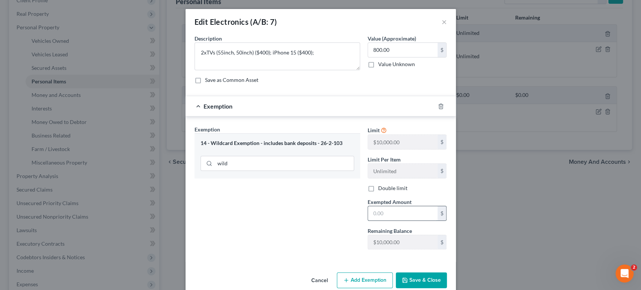
click at [426, 221] on input "text" at bounding box center [403, 213] width 70 height 14
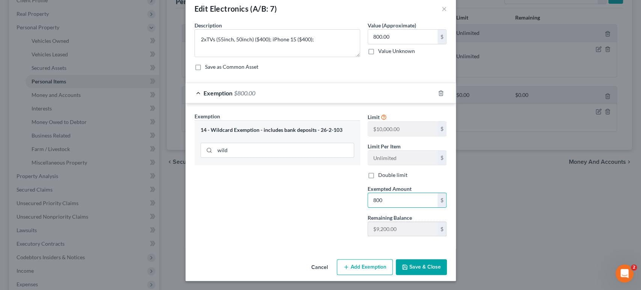
scroll to position [86, 0]
type input "800"
click at [447, 265] on button "Save & Close" at bounding box center [421, 267] width 51 height 16
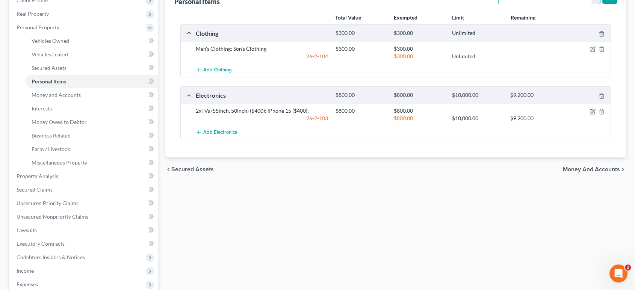
select select "household_goods"
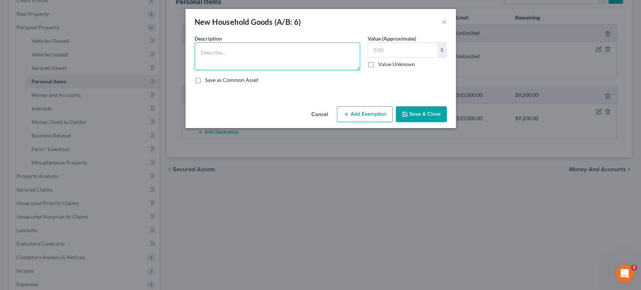
click at [257, 70] on textarea at bounding box center [278, 56] width 166 height 28
click at [283, 70] on textarea at bounding box center [278, 56] width 166 height 28
click at [258, 70] on textarea at bounding box center [278, 56] width 166 height 28
click at [296, 67] on textarea "Queen sized bed and frame; 2x dressers; 2xcouches and love seat" at bounding box center [278, 56] width 166 height 28
click at [225, 70] on textarea "Queen sized bed and frame; 2x dressers; 2x couches and love seat; coffee table;" at bounding box center [278, 56] width 166 height 28
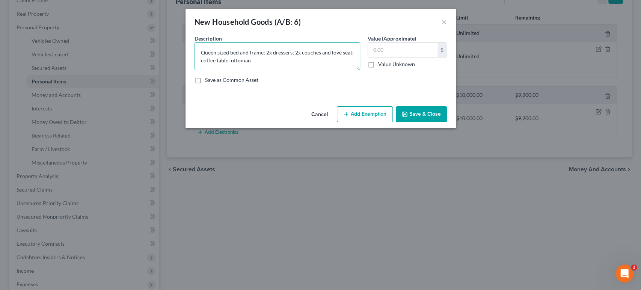
click at [249, 70] on textarea "Queen sized bed and frame; 2x dressers; 2x couches and love seat; coffee table;…" at bounding box center [278, 56] width 166 height 28
click at [210, 70] on textarea "Queen sized bed and frame; 2x dressers; 2x couches and love seat; coffee table;…" at bounding box center [278, 56] width 166 height 28
click at [276, 70] on textarea "Queen sized bed and frame; 2x dressers; 2x couches and love seat; coffee table;…" at bounding box center [278, 56] width 166 height 28
click at [213, 70] on textarea "Queen sized bed and frame; 2x dressers; 2x couches and love seat; coffee table;…" at bounding box center [278, 56] width 166 height 28
click at [246, 70] on textarea "Queen sized bed and frame; 2x dressers; 2x couches and love seat; coffee table;…" at bounding box center [278, 56] width 166 height 28
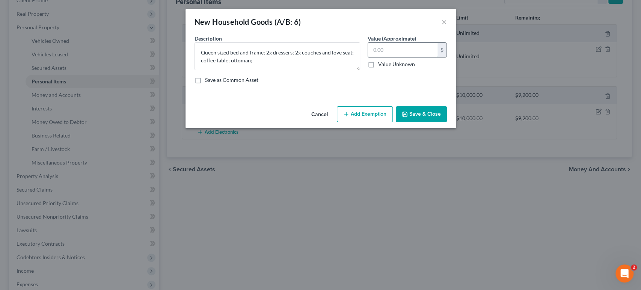
click at [410, 57] on input "text" at bounding box center [403, 50] width 70 height 14
click at [314, 70] on textarea "Queen sized bed and frame; 2x dressers; 2x couches and love seat; coffee table;…" at bounding box center [278, 56] width 166 height 28
type textarea "Queen sized bed and frame; 2x dressers; 2x couches and love seat; coffee table;…"
click at [393, 57] on input "text" at bounding box center [403, 50] width 70 height 14
type input "750"
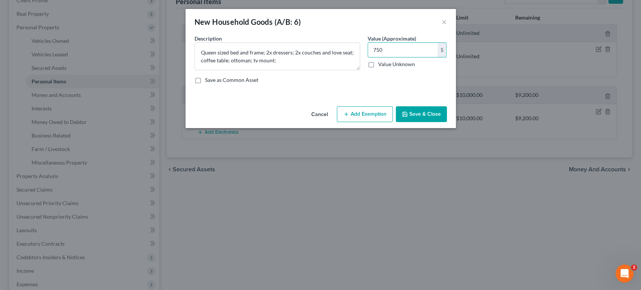
click at [375, 122] on button "Add Exemption" at bounding box center [365, 114] width 56 height 16
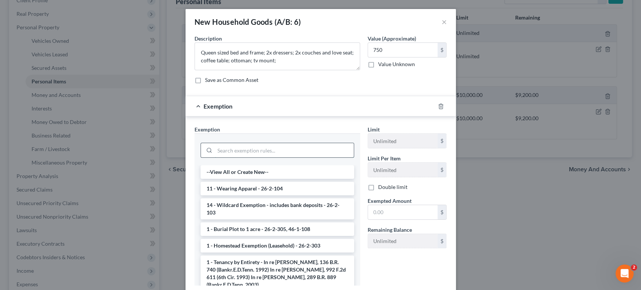
click at [256, 157] on input "search" at bounding box center [284, 150] width 139 height 14
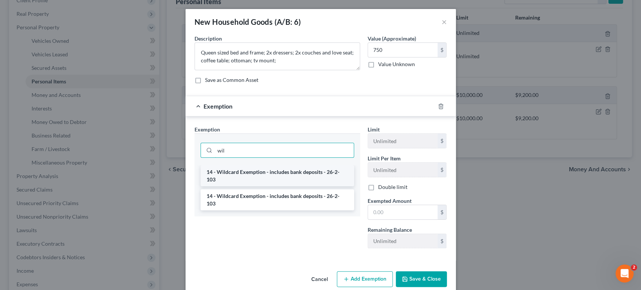
type input "wil"
click at [303, 186] on li "14 - Wildcard Exemption - includes bank deposits - 26-2-103" at bounding box center [278, 175] width 154 height 21
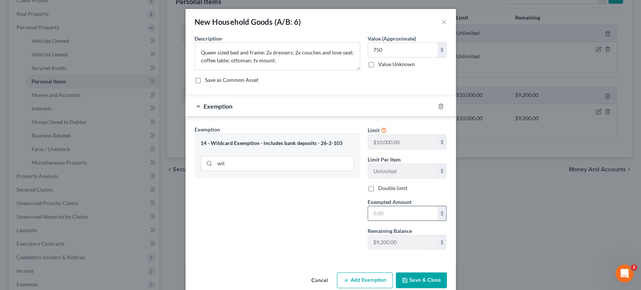
click at [413, 221] on input "text" at bounding box center [403, 213] width 70 height 14
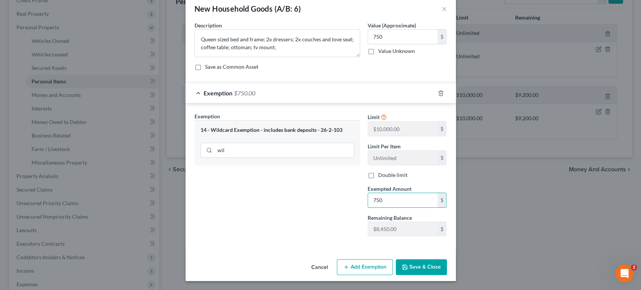
type input "750"
click at [447, 260] on button "Save & Close" at bounding box center [421, 267] width 51 height 16
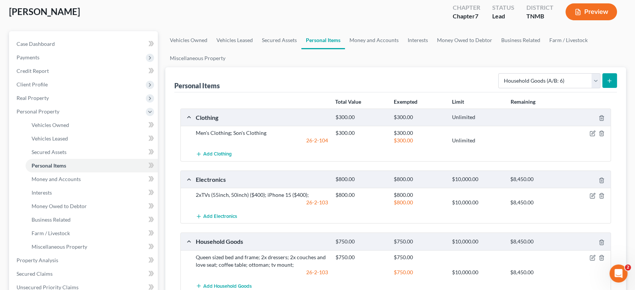
scroll to position [0, 0]
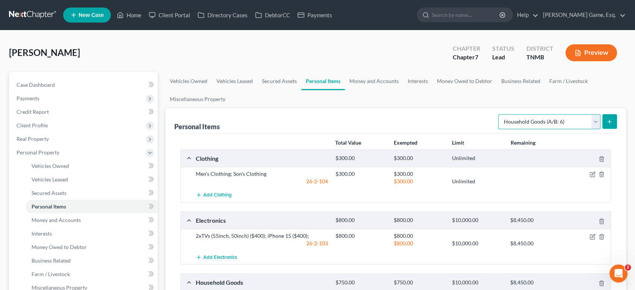
click at [502, 129] on select "Select Item Type Clothing (A/B: 11) Collectibles Of Value (A/B: 8) Electronics …" at bounding box center [549, 121] width 102 height 15
click at [498, 129] on select "Select Item Type Clothing (A/B: 11) Collectibles Of Value (A/B: 8) Electronics …" at bounding box center [549, 121] width 102 height 15
click at [520, 129] on select "Select Item Type Clothing (A/B: 11) Collectibles Of Value (A/B: 8) Electronics …" at bounding box center [549, 121] width 102 height 15
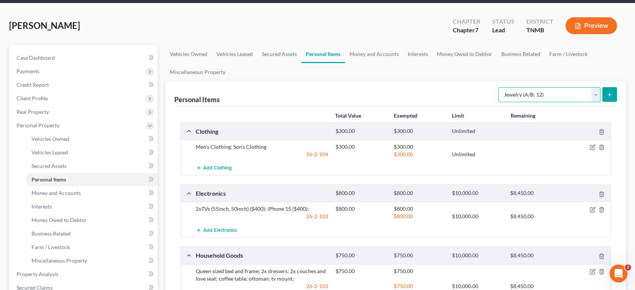
scroll to position [42, 0]
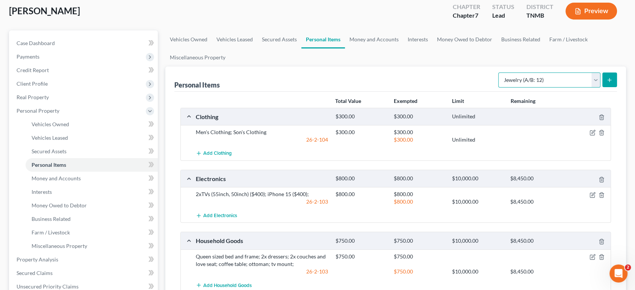
click at [511, 88] on select "Select Item Type Clothing (A/B: 11) Collectibles Of Value (A/B: 8) Electronics …" at bounding box center [549, 80] width 102 height 15
click at [498, 88] on select "Select Item Type Clothing (A/B: 11) Collectibles Of Value (A/B: 8) Electronics …" at bounding box center [549, 80] width 102 height 15
click at [557, 88] on select "Select Item Type Clothing (A/B: 11) Collectibles Of Value (A/B: 8) Electronics …" at bounding box center [549, 80] width 102 height 15
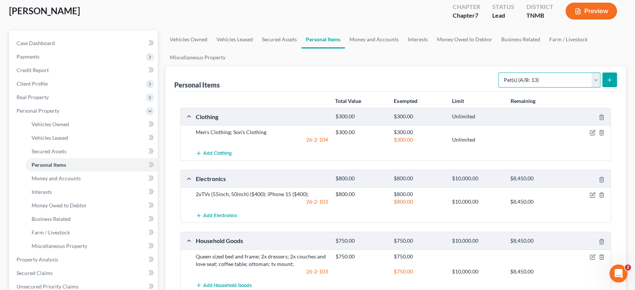
select select "sports_and_hobby_equipment"
click at [498, 88] on select "Select Item Type Clothing (A/B: 11) Collectibles Of Value (A/B: 8) Electronics …" at bounding box center [549, 80] width 102 height 15
click at [589, 88] on select "Select Item Type Clothing (A/B: 11) Collectibles Of Value (A/B: 8) Electronics …" at bounding box center [549, 80] width 102 height 15
click at [403, 48] on link "Money and Accounts" at bounding box center [374, 39] width 58 height 18
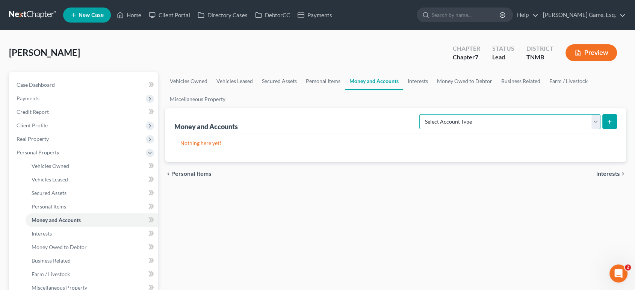
click at [458, 129] on select "Select Account Type Brokerage (A/B: 18, SOFA: 20) Cash on Hand (A/B: 16) Certif…" at bounding box center [509, 121] width 181 height 15
select select "checking"
click at [419, 129] on select "Select Account Type Brokerage (A/B: 18, SOFA: 20) Cash on Hand (A/B: 16) Certif…" at bounding box center [509, 121] width 181 height 15
click at [602, 129] on button "submit" at bounding box center [609, 121] width 15 height 15
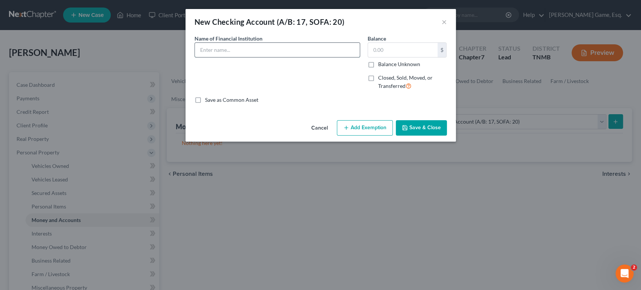
click at [206, 57] on input "text" at bounding box center [277, 50] width 165 height 14
type input "Chase Bank"
click at [428, 57] on input "text" at bounding box center [403, 50] width 70 height 14
click at [429, 57] on input "text" at bounding box center [403, 50] width 70 height 14
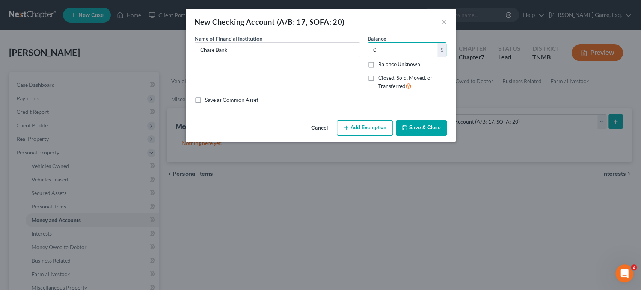
type input "0"
click at [445, 136] on button "Save & Close" at bounding box center [421, 128] width 51 height 16
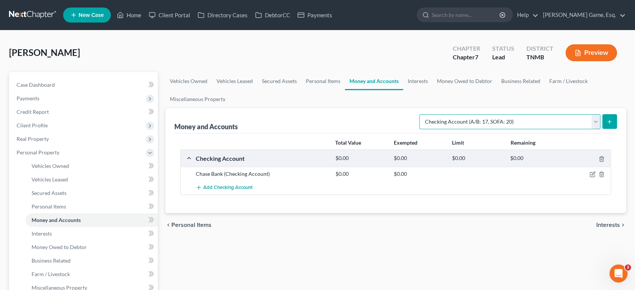
click at [587, 129] on select "Select Account Type Brokerage (A/B: 18, SOFA: 20) Cash on Hand (A/B: 16) Certif…" at bounding box center [509, 121] width 181 height 15
select select "savings"
click at [419, 129] on select "Select Account Type Brokerage (A/B: 18, SOFA: 20) Cash on Hand (A/B: 16) Certif…" at bounding box center [509, 121] width 181 height 15
click at [526, 129] on select "Select Account Type Brokerage (A/B: 18, SOFA: 20) Cash on Hand (A/B: 16) Certif…" at bounding box center [509, 121] width 181 height 15
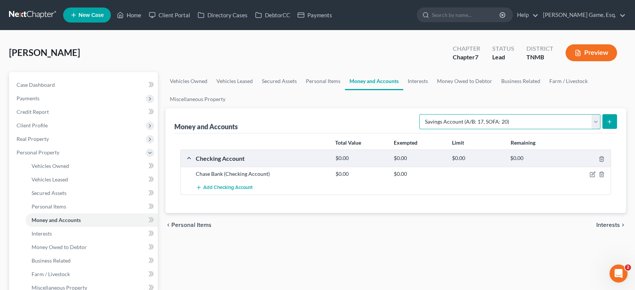
click at [507, 129] on select "Select Account Type Brokerage (A/B: 18, SOFA: 20) Cash on Hand (A/B: 16) Certif…" at bounding box center [509, 121] width 181 height 15
click at [432, 90] on link "Interests" at bounding box center [417, 81] width 29 height 18
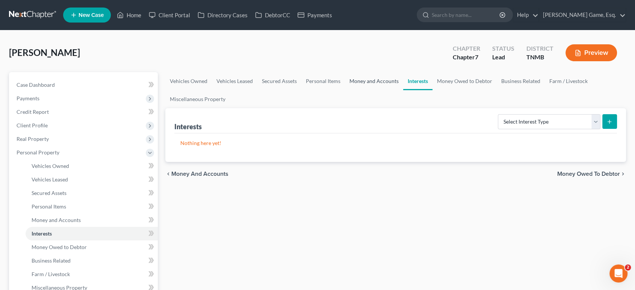
click at [403, 90] on link "Money and Accounts" at bounding box center [374, 81] width 58 height 18
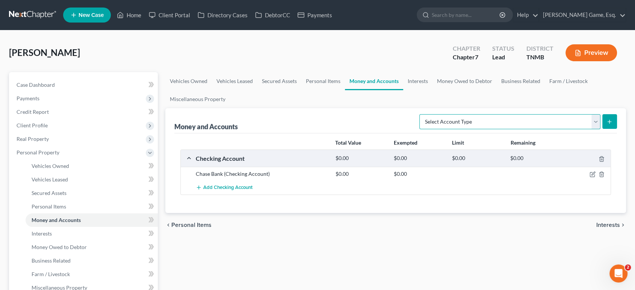
click at [495, 129] on select "Select Account Type Brokerage (A/B: 18, SOFA: 20) Cash on Hand (A/B: 16) Certif…" at bounding box center [509, 121] width 181 height 15
click at [493, 129] on select "Select Account Type Brokerage (A/B: 18, SOFA: 20) Cash on Hand (A/B: 16) Certif…" at bounding box center [509, 121] width 181 height 15
click at [494, 129] on select "Select Account Type Brokerage (A/B: 18, SOFA: 20) Cash on Hand (A/B: 16) Certif…" at bounding box center [509, 121] width 181 height 15
select select "security_deposits"
click at [419, 129] on select "Select Account Type Brokerage (A/B: 18, SOFA: 20) Cash on Hand (A/B: 16) Certif…" at bounding box center [509, 121] width 181 height 15
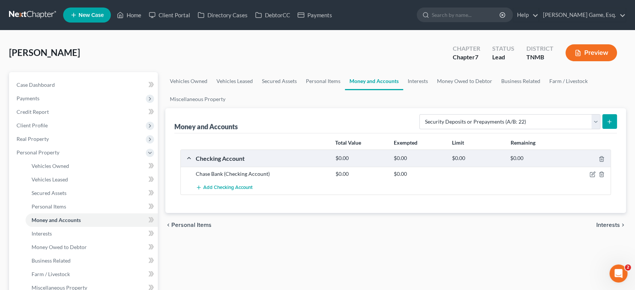
click at [606, 125] on icon "submit" at bounding box center [609, 122] width 6 height 6
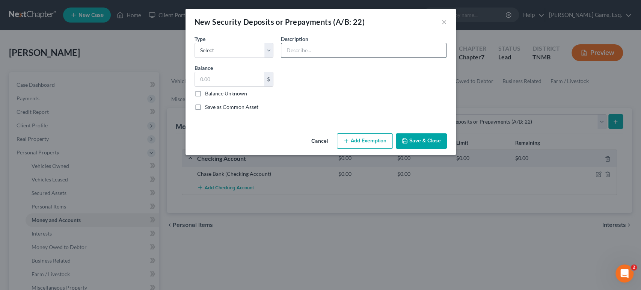
click at [337, 57] on input "text" at bounding box center [363, 50] width 165 height 14
click at [204, 58] on select "Select Electric Gas Heating Oil Security Deposit On Rental Unit Prepaid Rent Te…" at bounding box center [234, 50] width 79 height 15
select select "3"
click at [195, 53] on select "Select Electric Gas Heating Oil Security Deposit On Rental Unit Prepaid Rent Te…" at bounding box center [234, 50] width 79 height 15
click at [301, 57] on input "text" at bounding box center [363, 50] width 165 height 14
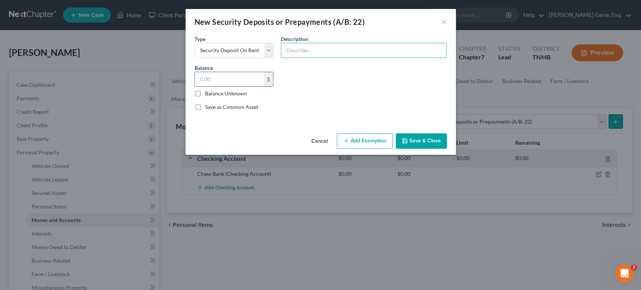
click at [224, 86] on input "text" at bounding box center [230, 79] width 70 height 14
type input "500"
click at [388, 149] on button "Add Exemption" at bounding box center [365, 141] width 56 height 16
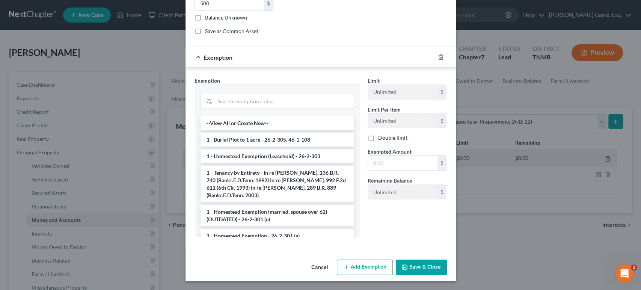
scroll to position [83, 0]
click at [250, 110] on div at bounding box center [278, 101] width 154 height 20
click at [265, 109] on input "search" at bounding box center [284, 101] width 139 height 14
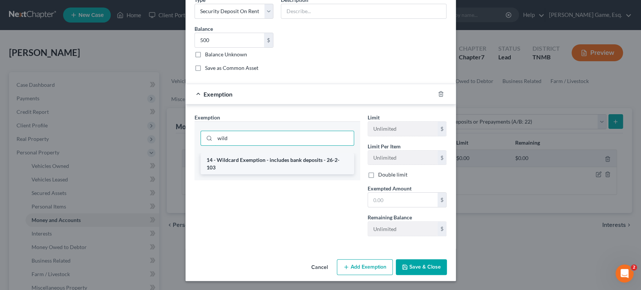
type input "wild"
click at [264, 164] on li "14 - Wildcard Exemption - includes bank deposits - 26-2-103" at bounding box center [278, 163] width 154 height 21
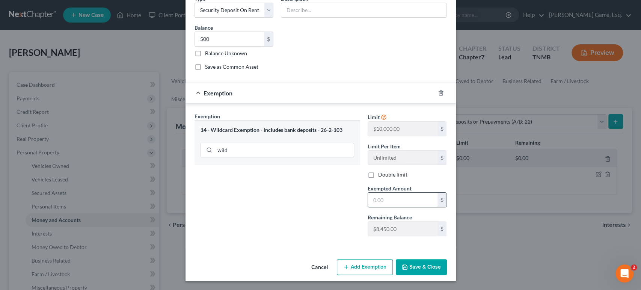
click at [422, 207] on input "text" at bounding box center [403, 200] width 70 height 14
type input "500"
click at [329, 224] on div "Exemption Set must be selected for CA. Exemption * 14 - Wildcard Exemption - in…" at bounding box center [277, 177] width 173 height 130
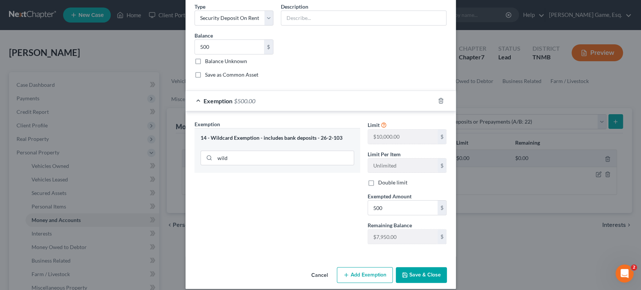
scroll to position [119, 0]
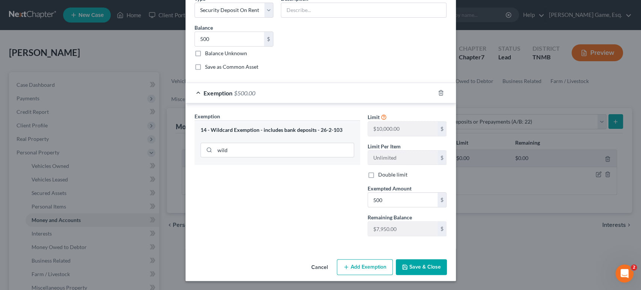
click at [447, 262] on button "Save & Close" at bounding box center [421, 267] width 51 height 16
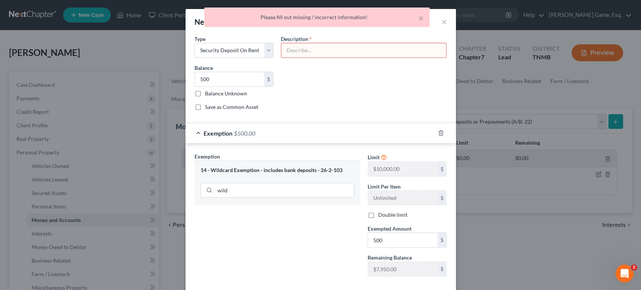
scroll to position [0, 0]
click at [315, 52] on div "Description * Description and name of holder *" at bounding box center [363, 46] width 173 height 23
click at [316, 57] on input "text" at bounding box center [363, 50] width 165 height 14
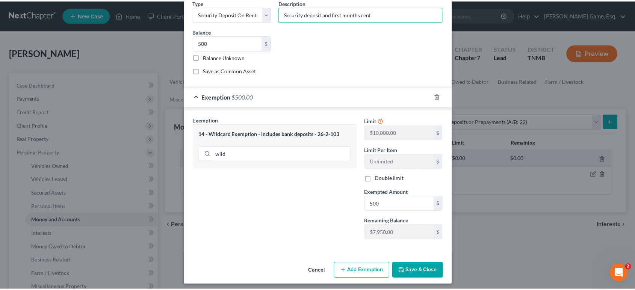
scroll to position [119, 0]
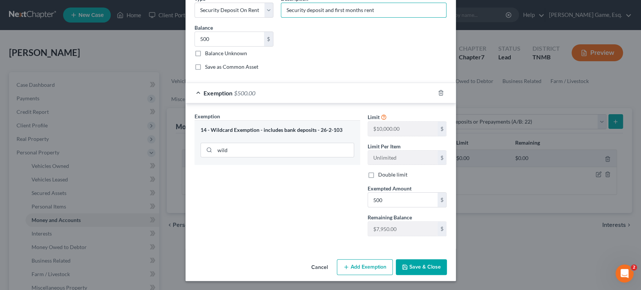
type input "Security deposit and first months rent"
click at [447, 259] on button "Save & Close" at bounding box center [421, 267] width 51 height 16
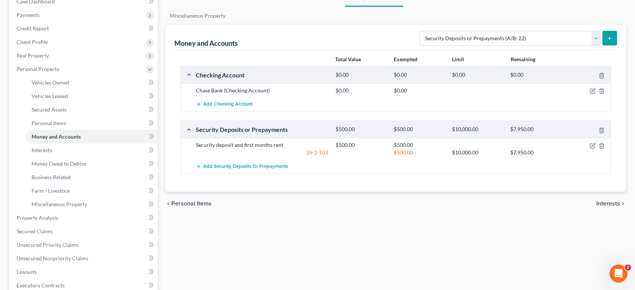
scroll to position [42, 0]
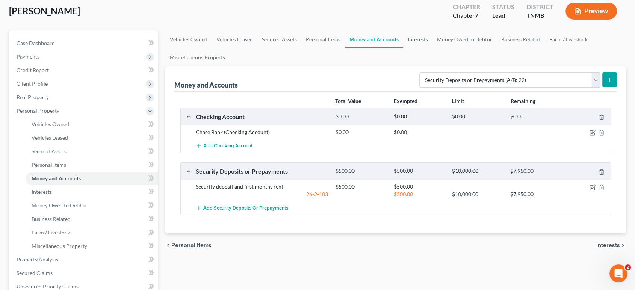
click at [432, 48] on link "Interests" at bounding box center [417, 39] width 29 height 18
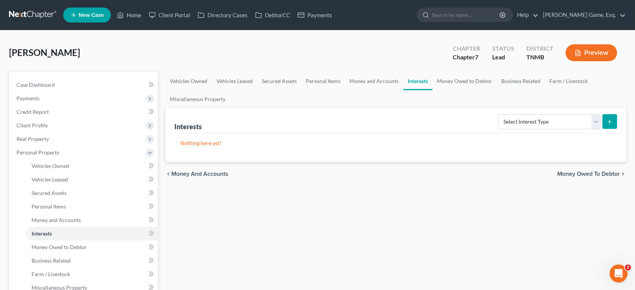
click at [505, 133] on div "Interests Select Interest Type 401K (A/B: 21) Annuity (A/B: 23) Bond (A/B: 18) …" at bounding box center [395, 120] width 443 height 25
click at [506, 129] on select "Select Interest Type 401K (A/B: 21) Annuity (A/B: 23) Bond (A/B: 18) Education …" at bounding box center [549, 121] width 103 height 15
click at [492, 162] on div "Nothing here yet!" at bounding box center [395, 147] width 443 height 29
click at [497, 90] on link "Money Owed to Debtor" at bounding box center [464, 81] width 64 height 18
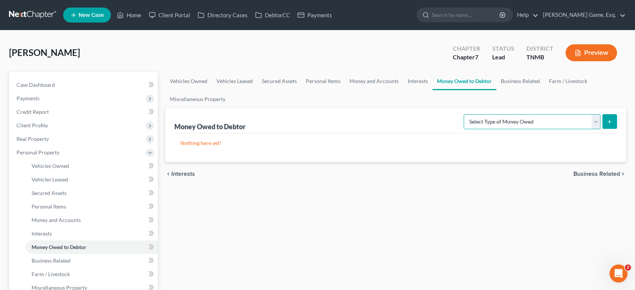
click at [534, 129] on select "Select Type of Money Owed Accounts Receivable (A/B: 38) Alimony (A/B: 29) Child…" at bounding box center [532, 121] width 137 height 15
click at [571, 129] on select "Select Type of Money Owed Accounts Receivable (A/B: 38) Alimony (A/B: 29) Child…" at bounding box center [532, 121] width 137 height 15
click at [544, 129] on select "Select Type of Money Owed Accounts Receivable (A/B: 38) Alimony (A/B: 29) Child…" at bounding box center [532, 121] width 137 height 15
click at [496, 90] on link "Business Related" at bounding box center [520, 81] width 48 height 18
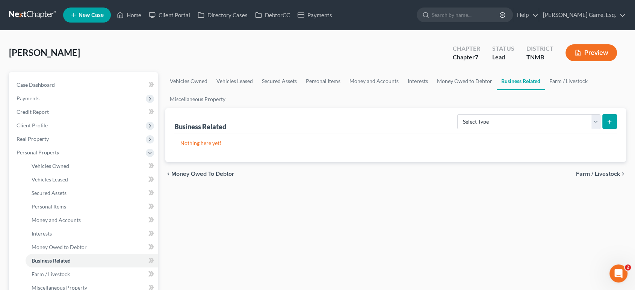
drag, startPoint x: 198, startPoint y: 130, endPoint x: 363, endPoint y: 150, distance: 165.4
click at [363, 133] on div "Business Related Select Type Customer Lists (A/B: 43) Franchises (A/B: 27) Inve…" at bounding box center [395, 120] width 443 height 25
click at [514, 129] on select "Select Type Customer Lists (A/B: 43) Franchises (A/B: 27) Inventory (A/B: 41) L…" at bounding box center [528, 121] width 143 height 15
click at [545, 90] on link "Farm / Livestock" at bounding box center [568, 81] width 47 height 18
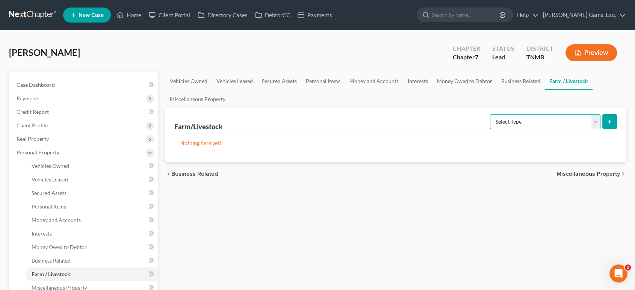
click at [508, 129] on select "Select Type Animals & Livestock (A/B: 47) Crops: Growing or Harvested (A/B: 48)…" at bounding box center [545, 121] width 110 height 15
click at [230, 108] on link "Miscellaneous Property" at bounding box center [197, 99] width 65 height 18
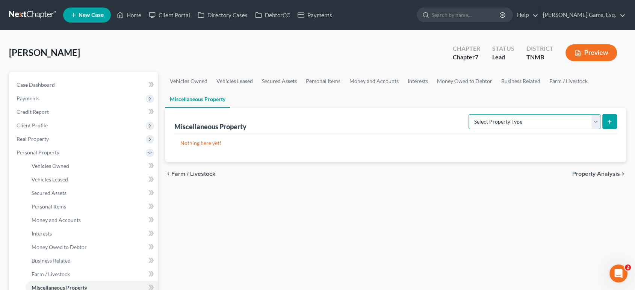
click at [488, 129] on select "Select Property Type Assigned for Creditor Benefit [DATE] (SOFA: 12) Holding fo…" at bounding box center [535, 121] width 132 height 15
click at [492, 129] on select "Select Property Type Assigned for Creditor Benefit [DATE] (SOFA: 12) Holding fo…" at bounding box center [535, 121] width 132 height 15
click at [333, 133] on div "Miscellaneous Property Select Property Type Assigned for Creditor Benefit [DATE…" at bounding box center [395, 120] width 443 height 25
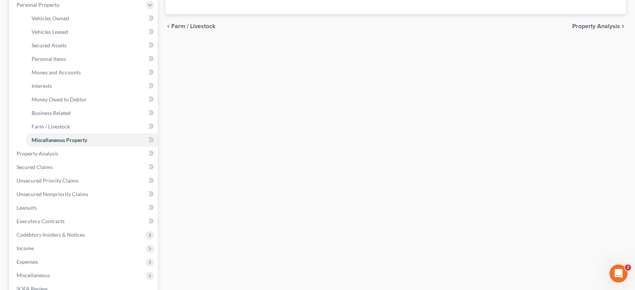
scroll to position [167, 0]
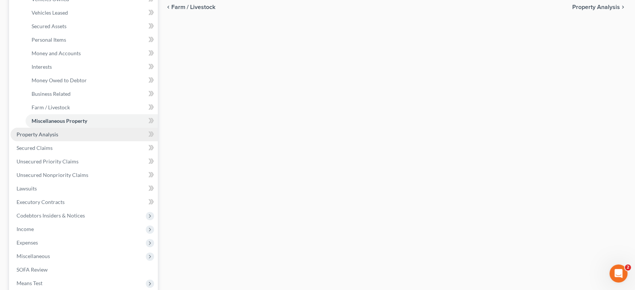
click at [94, 141] on link "Property Analysis" at bounding box center [84, 135] width 147 height 14
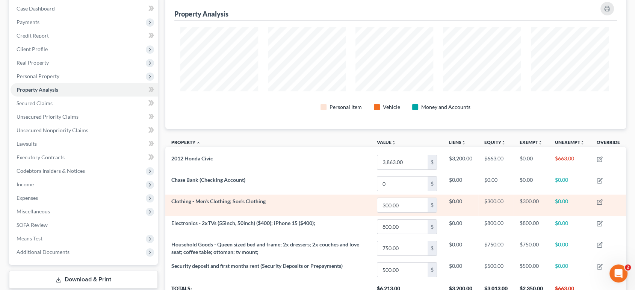
scroll to position [30, 0]
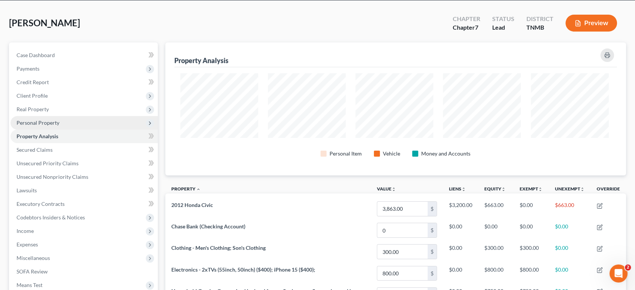
click at [59, 126] on span "Personal Property" at bounding box center [38, 122] width 43 height 6
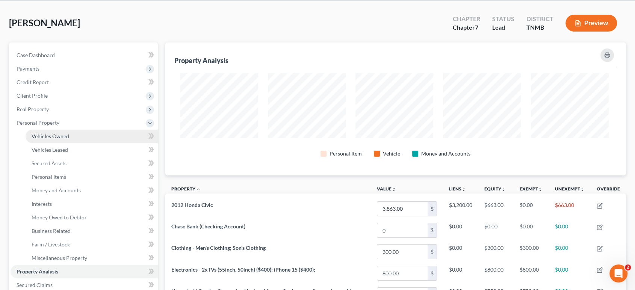
click at [68, 139] on span "Vehicles Owned" at bounding box center [51, 136] width 38 height 6
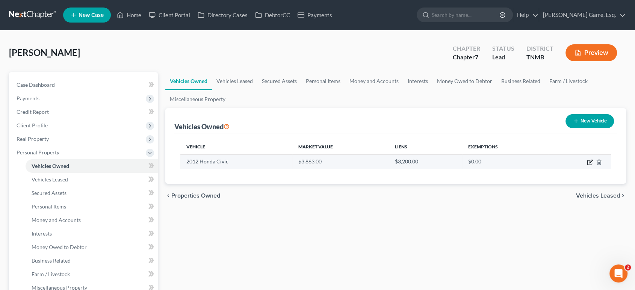
click at [587, 165] on icon "button" at bounding box center [590, 162] width 6 height 6
select select "0"
select select "14"
select select "2"
select select "0"
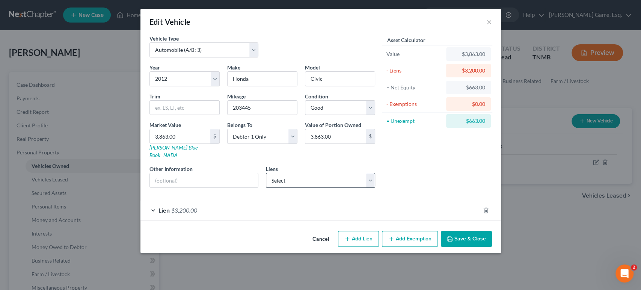
scroll to position [25, 0]
click at [275, 186] on select "Select Eagle Financial Serv - $1,578.00 Heights Finance - $862.00" at bounding box center [320, 180] width 109 height 15
click at [438, 247] on button "Add Exemption" at bounding box center [410, 239] width 56 height 16
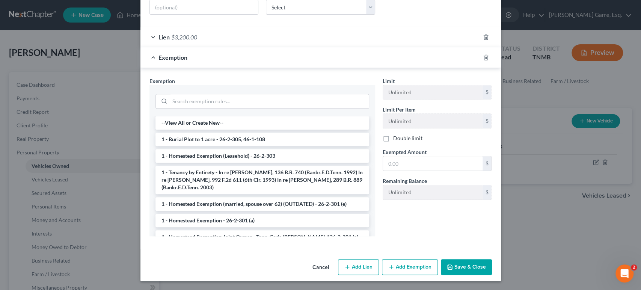
scroll to position [209, 0]
click at [202, 109] on input "search" at bounding box center [269, 101] width 199 height 14
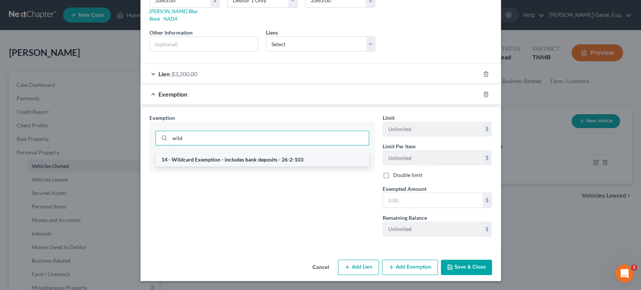
type input "wild"
click at [205, 156] on li "14 - Wildcard Exemption - includes bank deposits - 26-2-103" at bounding box center [263, 160] width 214 height 14
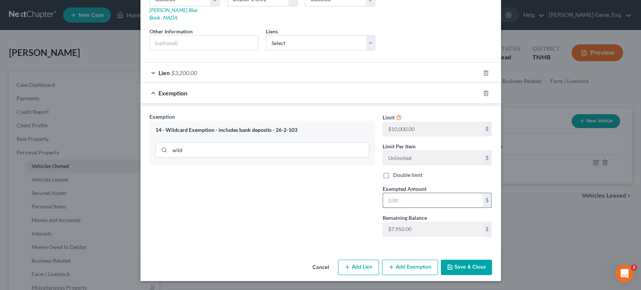
click at [437, 204] on input "text" at bounding box center [433, 200] width 100 height 14
type input "633"
click at [298, 204] on div "Exemption Set must be selected for CA. Exemption * 14 - Wildcard Exemption - in…" at bounding box center [262, 178] width 233 height 130
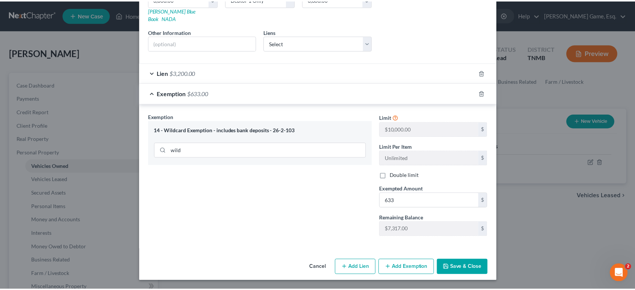
scroll to position [231, 0]
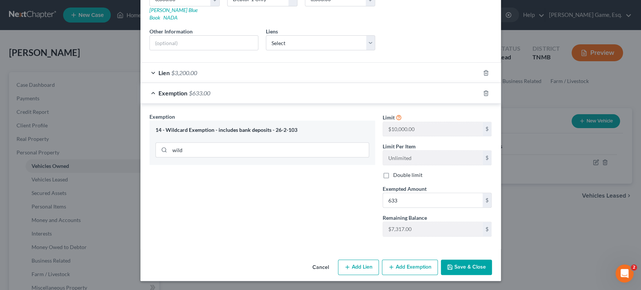
click at [492, 260] on button "Save & Close" at bounding box center [466, 268] width 51 height 16
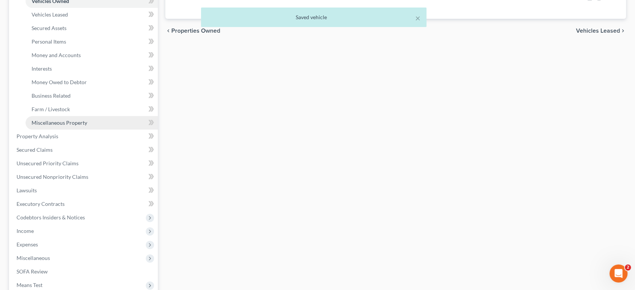
scroll to position [167, 0]
click at [58, 138] on span "Property Analysis" at bounding box center [38, 134] width 42 height 6
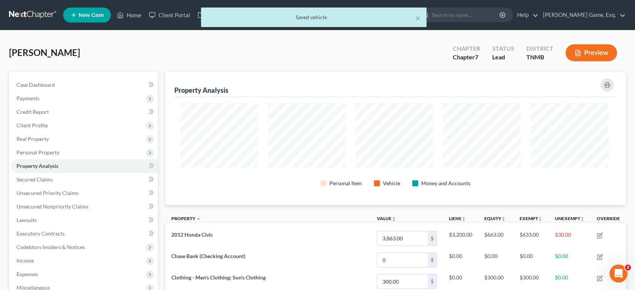
scroll to position [375570, 375262]
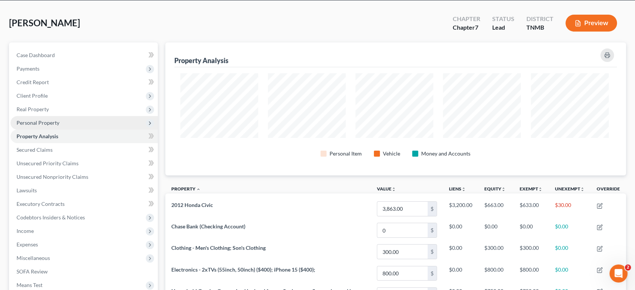
click at [59, 126] on span "Personal Property" at bounding box center [38, 122] width 43 height 6
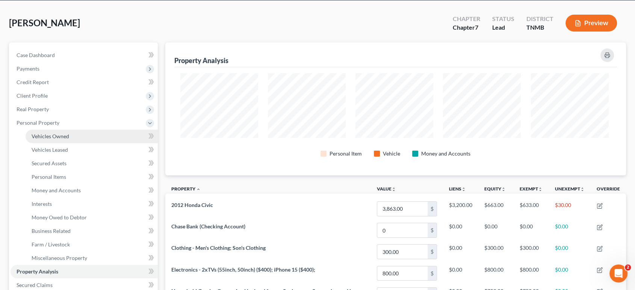
click at [69, 139] on span "Vehicles Owned" at bounding box center [51, 136] width 38 height 6
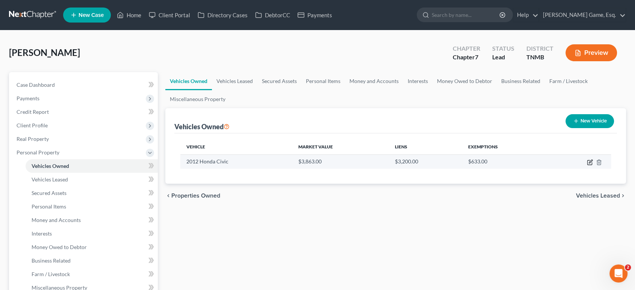
click at [587, 165] on icon "button" at bounding box center [590, 162] width 6 height 6
select select "0"
select select "14"
select select "2"
select select "0"
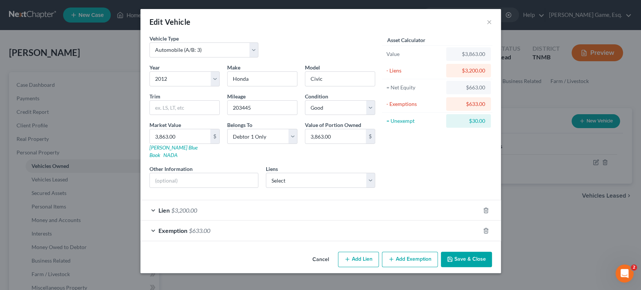
click at [275, 227] on div "Exemption $633.00" at bounding box center [311, 231] width 340 height 20
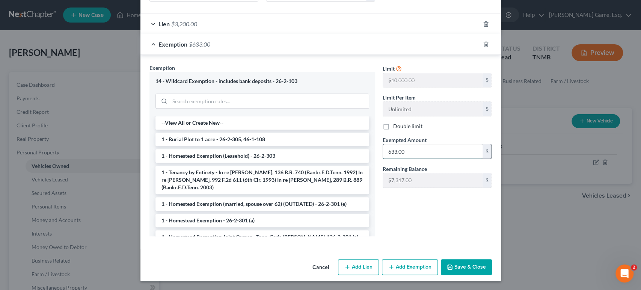
click at [409, 152] on input "633.00" at bounding box center [433, 151] width 100 height 14
click at [407, 150] on input "633.00" at bounding box center [433, 151] width 100 height 14
type input "663.00"
click at [492, 265] on button "Save & Close" at bounding box center [466, 267] width 51 height 16
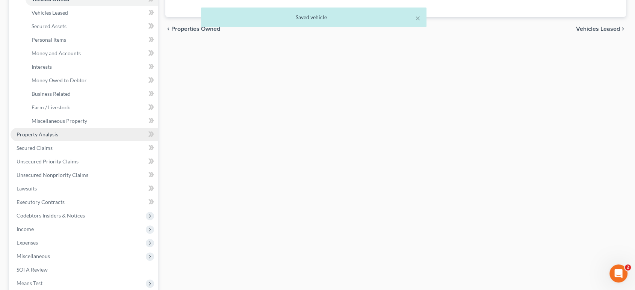
click at [74, 141] on link "Property Analysis" at bounding box center [84, 135] width 147 height 14
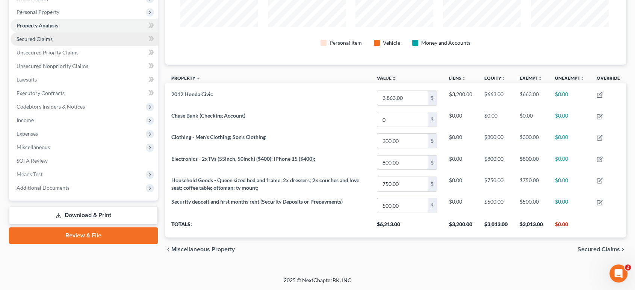
click at [53, 42] on span "Secured Claims" at bounding box center [35, 39] width 36 height 6
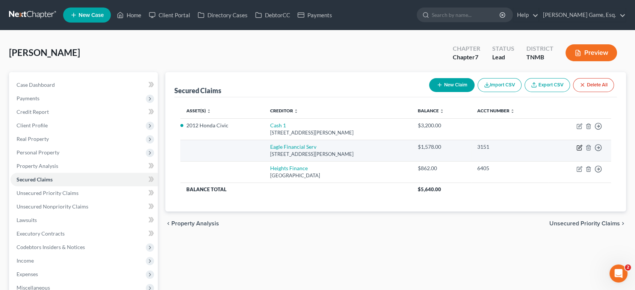
click at [576, 151] on icon "button" at bounding box center [579, 148] width 6 height 6
select select "18"
select select "0"
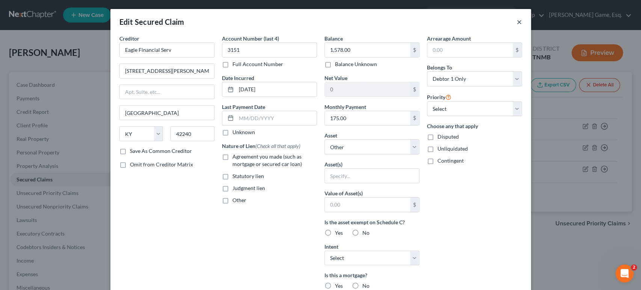
click at [522, 26] on button "×" at bounding box center [519, 21] width 5 height 9
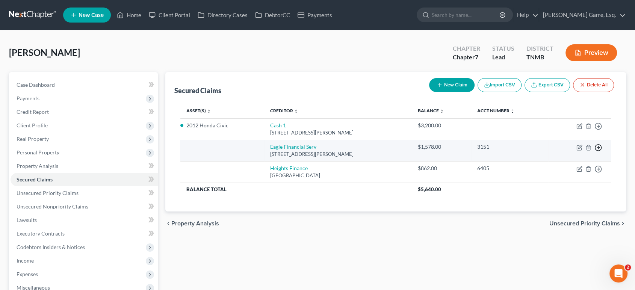
click at [594, 130] on icon "button" at bounding box center [598, 126] width 8 height 8
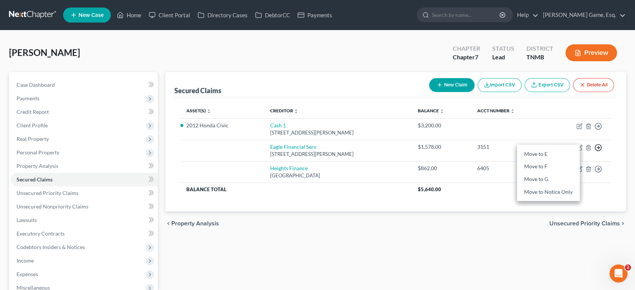
scroll to position [42, 0]
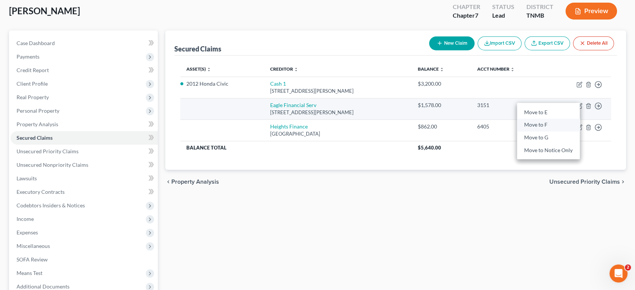
click at [537, 132] on link "Move to F" at bounding box center [548, 125] width 63 height 13
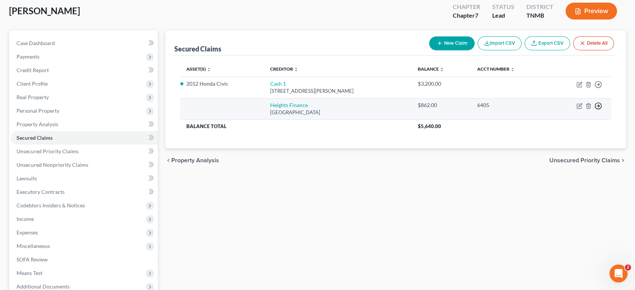
click at [594, 88] on icon "button" at bounding box center [598, 85] width 8 height 8
click at [534, 132] on link "Move to F" at bounding box center [548, 125] width 63 height 13
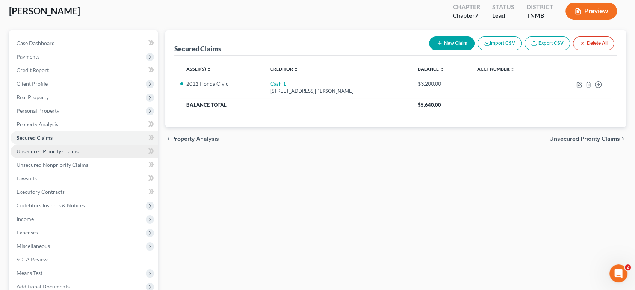
click at [63, 154] on span "Unsecured Priority Claims" at bounding box center [48, 151] width 62 height 6
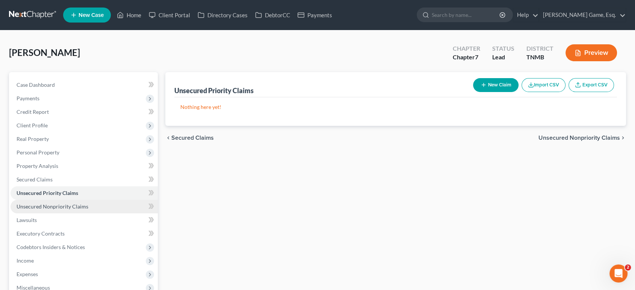
click at [74, 213] on link "Unsecured Nonpriority Claims" at bounding box center [84, 207] width 147 height 14
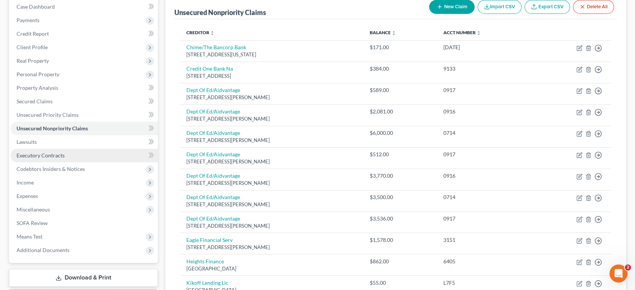
scroll to position [83, 0]
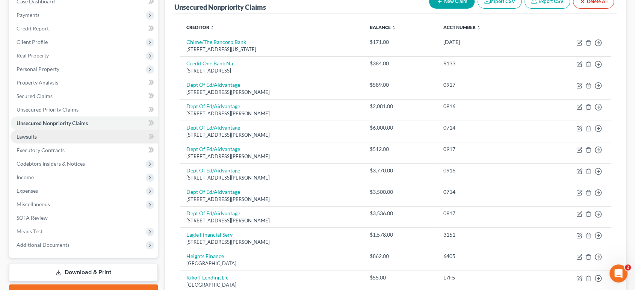
click at [63, 144] on link "Lawsuits" at bounding box center [84, 137] width 147 height 14
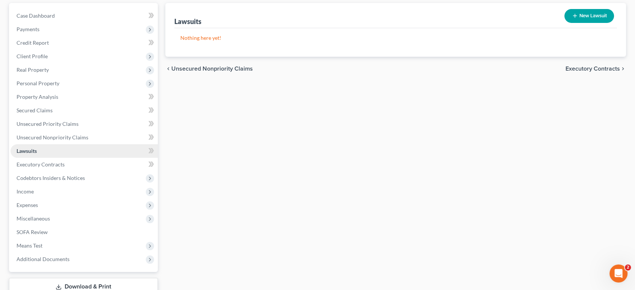
scroll to position [83, 0]
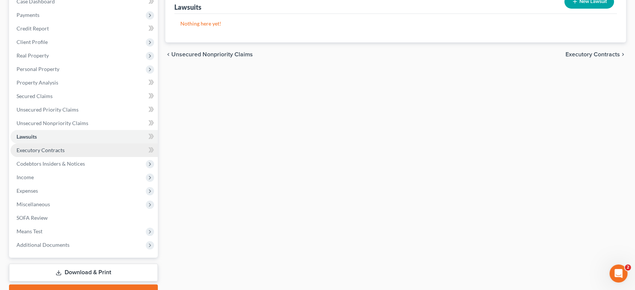
click at [65, 153] on span "Executory Contracts" at bounding box center [41, 150] width 48 height 6
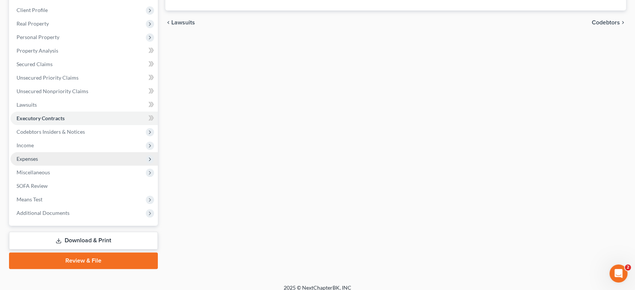
scroll to position [125, 0]
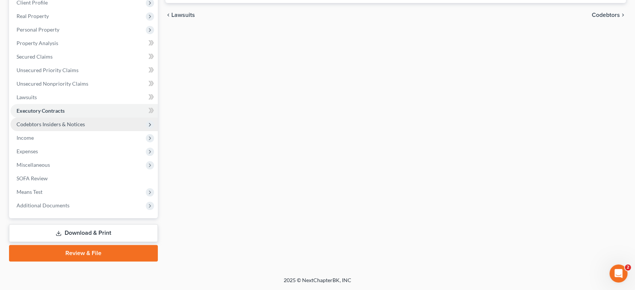
click at [67, 127] on span "Codebtors Insiders & Notices" at bounding box center [51, 124] width 68 height 6
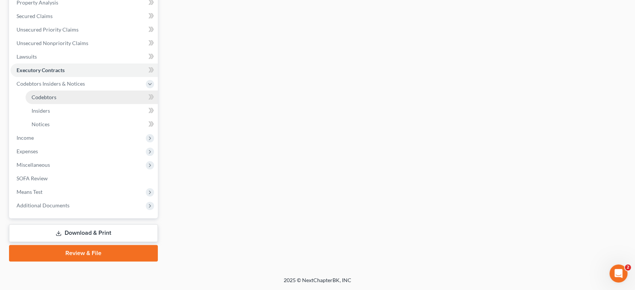
click at [74, 104] on link "Codebtors" at bounding box center [92, 98] width 132 height 14
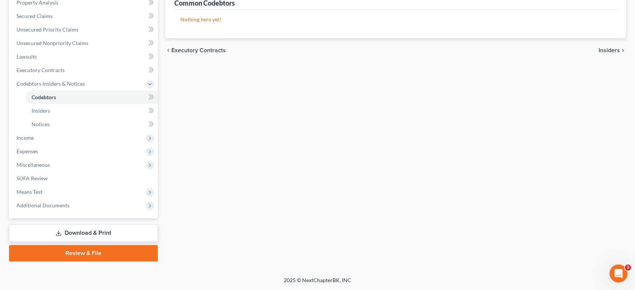
scroll to position [209, 0]
click at [88, 145] on span "Income" at bounding box center [84, 138] width 147 height 14
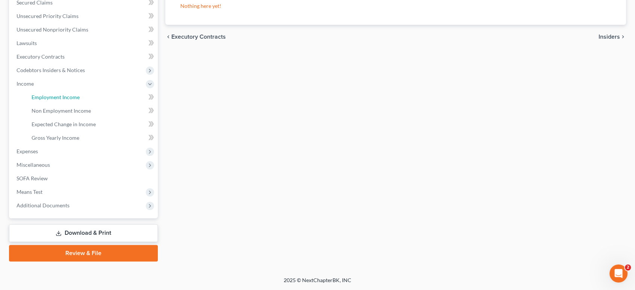
click at [80, 100] on span "Employment Income" at bounding box center [56, 97] width 48 height 6
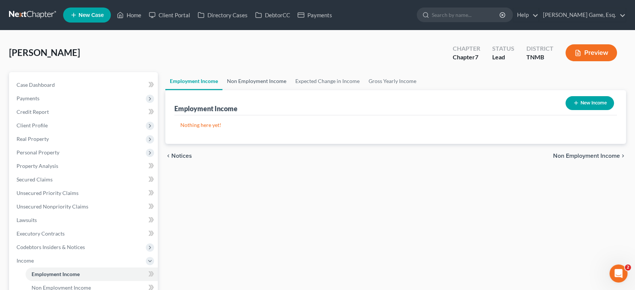
click at [265, 90] on link "Non Employment Income" at bounding box center [256, 81] width 68 height 18
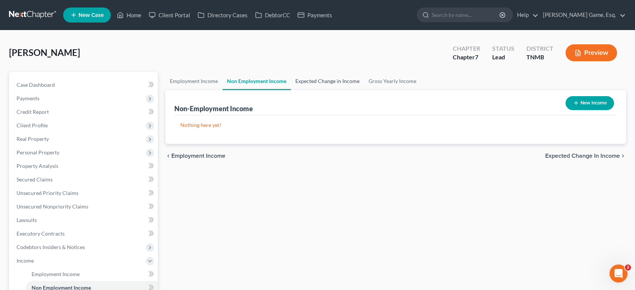
click at [348, 90] on link "Expected Change in Income" at bounding box center [327, 81] width 73 height 18
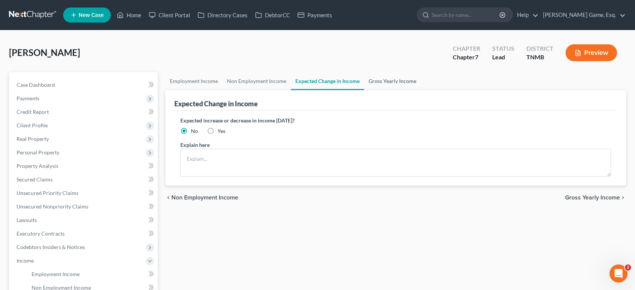
click at [421, 90] on link "Gross Yearly Income" at bounding box center [392, 81] width 57 height 18
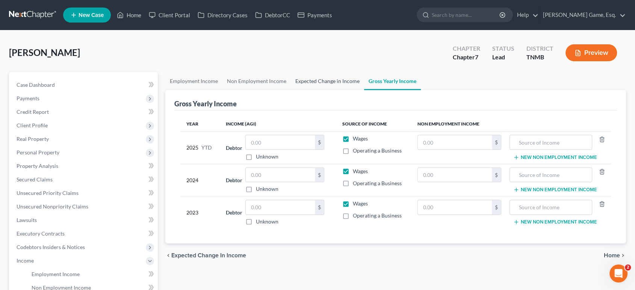
click at [358, 90] on link "Expected Change in Income" at bounding box center [327, 81] width 73 height 18
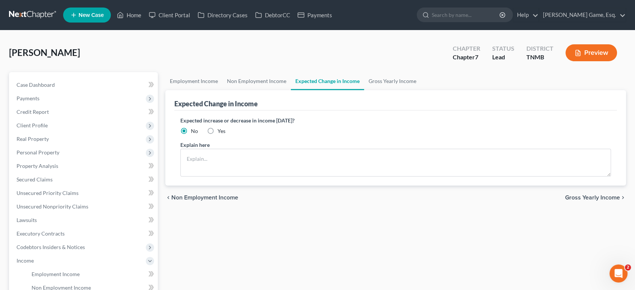
click at [224, 135] on label "Yes" at bounding box center [222, 131] width 8 height 8
click at [224, 132] on input "Yes" at bounding box center [223, 129] width 5 height 5
radio input "true"
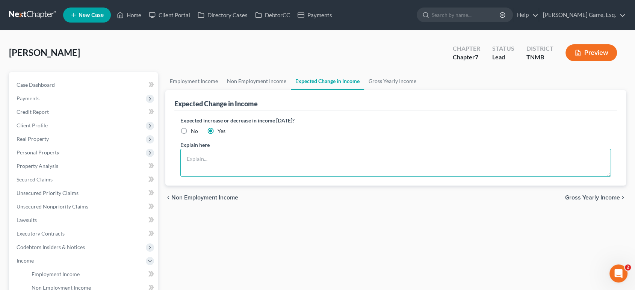
click at [238, 177] on textarea at bounding box center [395, 163] width 431 height 28
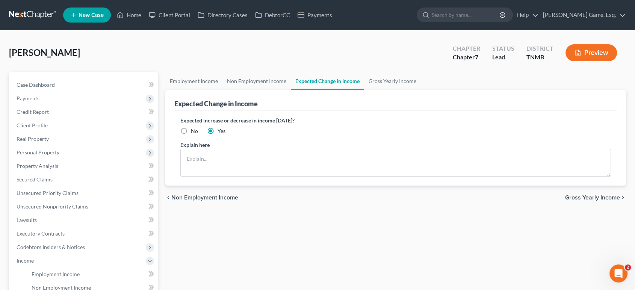
click at [191, 135] on label "No" at bounding box center [194, 131] width 7 height 8
click at [194, 132] on input "No" at bounding box center [196, 129] width 5 height 5
radio input "true"
click at [421, 90] on link "Gross Yearly Income" at bounding box center [392, 81] width 57 height 18
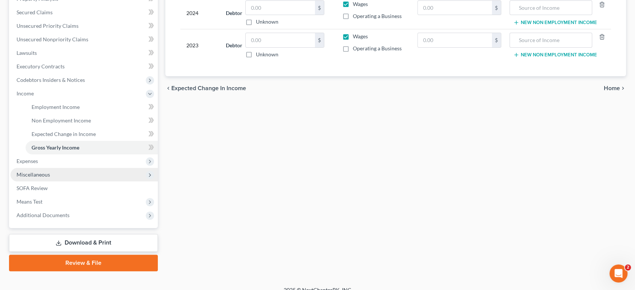
scroll to position [250, 0]
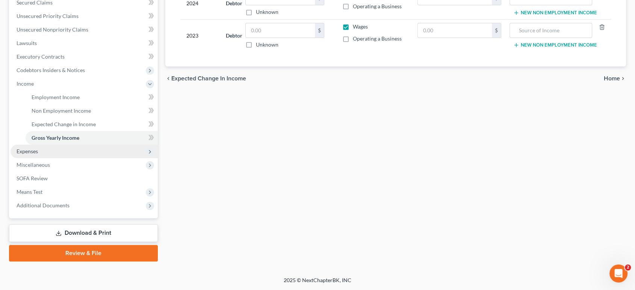
click at [38, 154] on span "Expenses" at bounding box center [27, 151] width 21 height 6
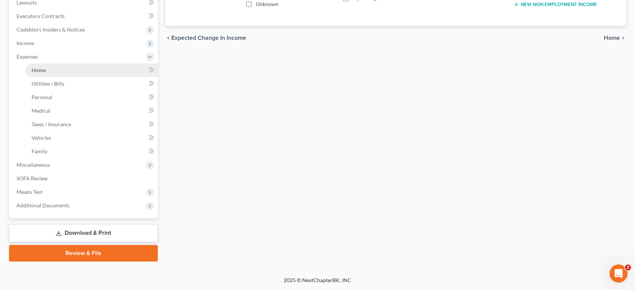
click at [72, 77] on link "Home" at bounding box center [92, 70] width 132 height 14
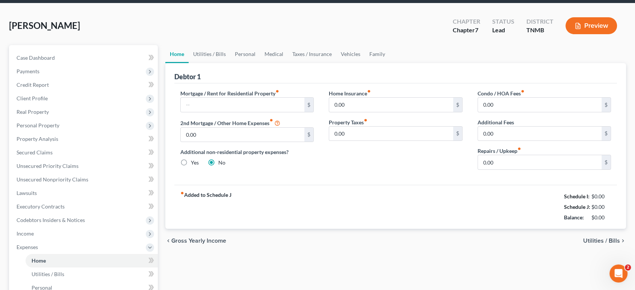
scroll to position [42, 0]
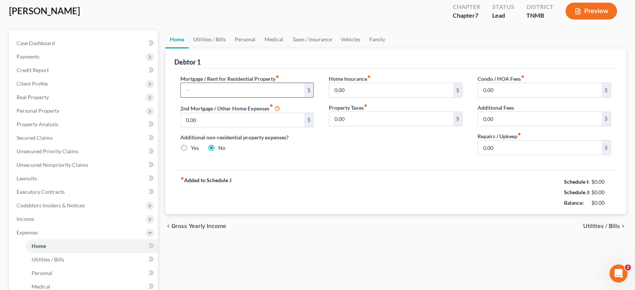
click at [219, 97] on input "text" at bounding box center [243, 90] width 124 height 14
type input "1,262"
click at [230, 48] on link "Utilities / Bills" at bounding box center [210, 39] width 42 height 18
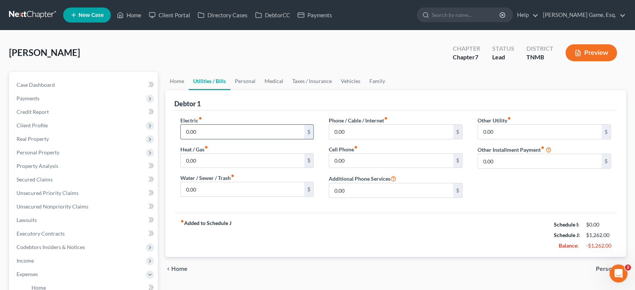
click at [241, 139] on input "0.00" at bounding box center [243, 132] width 124 height 14
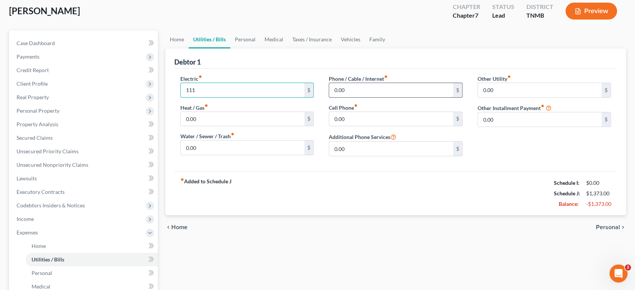
type input "111"
click at [375, 97] on input "0.00" at bounding box center [391, 90] width 124 height 14
click at [266, 126] on input "0.00" at bounding box center [243, 119] width 124 height 14
click at [361, 126] on input "0.00" at bounding box center [391, 119] width 124 height 14
click at [367, 97] on input "0.00" at bounding box center [391, 90] width 124 height 14
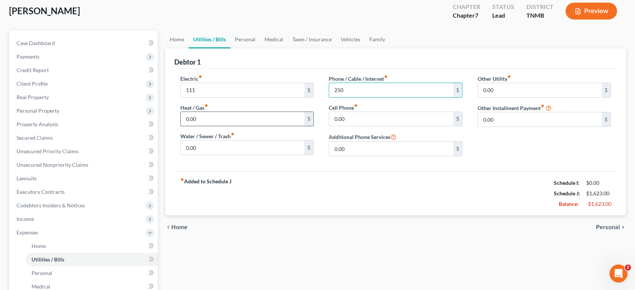
type input "250"
click at [277, 126] on input "0.00" at bounding box center [243, 119] width 124 height 14
click at [239, 155] on input "0.00" at bounding box center [243, 148] width 124 height 14
type input "50"
click at [260, 48] on link "Personal" at bounding box center [245, 39] width 30 height 18
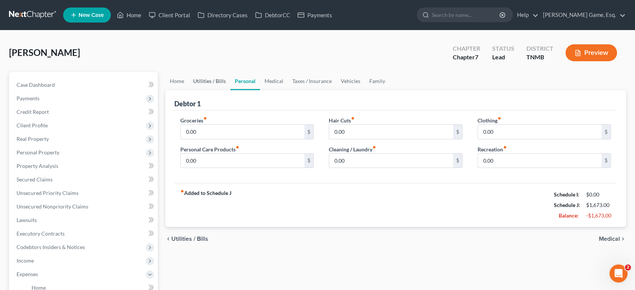
click at [223, 90] on link "Utilities / Bills" at bounding box center [210, 81] width 42 height 18
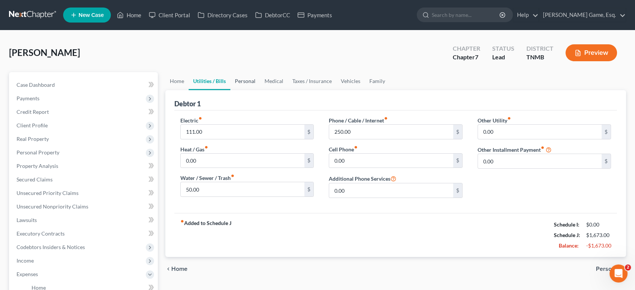
click at [260, 90] on link "Personal" at bounding box center [245, 81] width 30 height 18
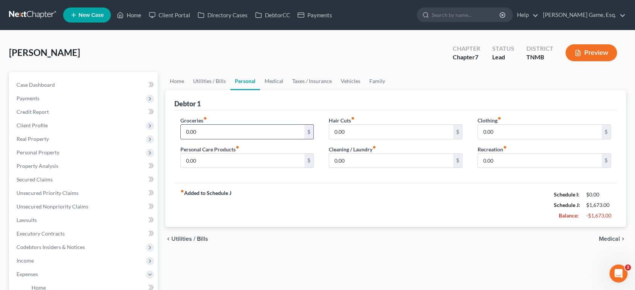
click at [238, 139] on input "0.00" at bounding box center [243, 132] width 124 height 14
type input "200"
click at [242, 168] on input "0.00" at bounding box center [243, 161] width 124 height 14
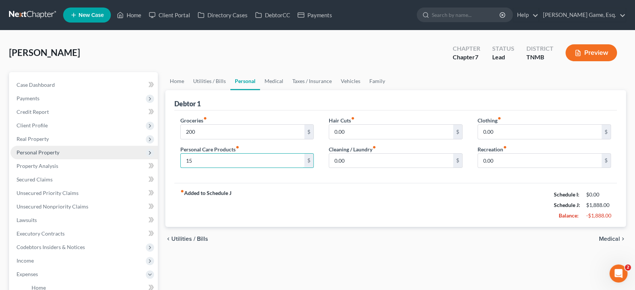
drag, startPoint x: 242, startPoint y: 196, endPoint x: 132, endPoint y: 190, distance: 110.2
click at [126, 190] on div "Petition Navigation Case Dashboard Payments Invoices Payments Payments Credit R…" at bounding box center [317, 275] width 624 height 407
type input "20"
click at [382, 139] on input "0.00" at bounding box center [391, 132] width 124 height 14
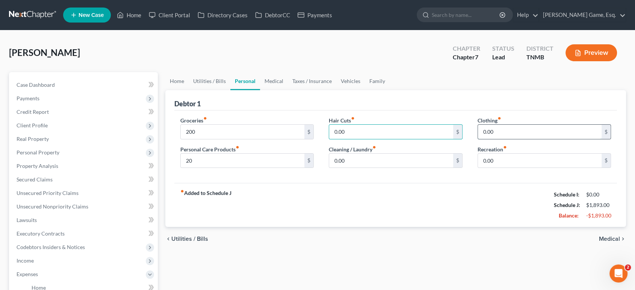
click at [505, 139] on input "0.00" at bounding box center [540, 132] width 124 height 14
click at [367, 168] on input "0.00" at bounding box center [391, 161] width 124 height 14
click at [536, 139] on input "0.00" at bounding box center [540, 132] width 124 height 14
click at [398, 168] on input "0.00" at bounding box center [391, 161] width 124 height 14
click at [455, 227] on div "fiber_manual_record Added to Schedule J Schedule I: $0.00 Schedule J: $1,893.00…" at bounding box center [395, 205] width 443 height 44
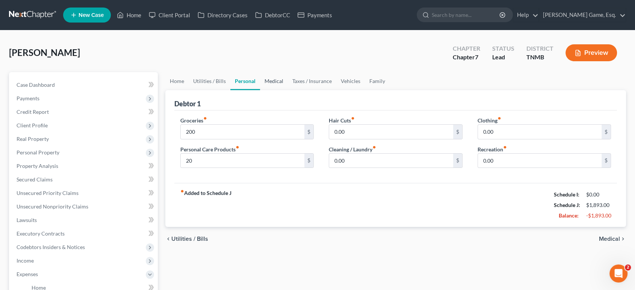
click at [288, 90] on link "Medical" at bounding box center [274, 81] width 28 height 18
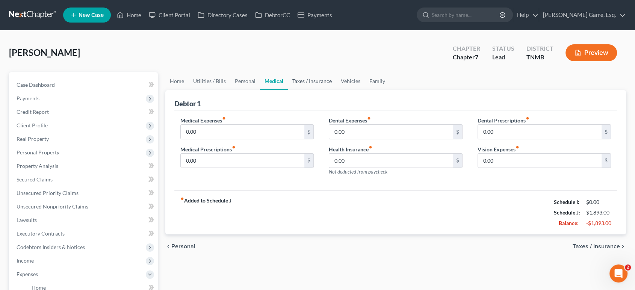
click at [336, 90] on link "Taxes / Insurance" at bounding box center [312, 81] width 48 height 18
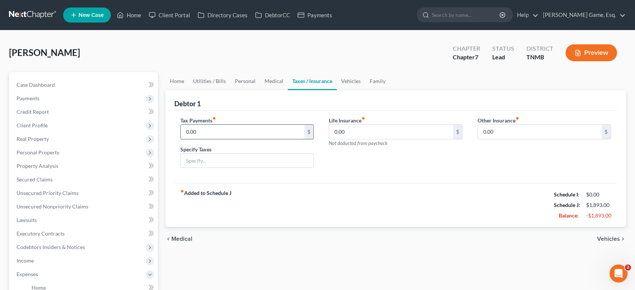
click at [204, 139] on input "0.00" at bounding box center [243, 132] width 124 height 14
type input "150"
click at [365, 90] on link "Vehicles" at bounding box center [351, 81] width 29 height 18
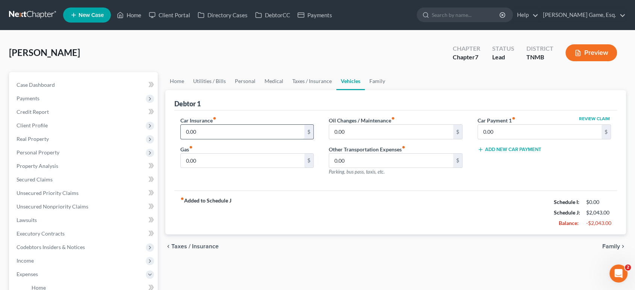
click at [228, 139] on input "0.00" at bounding box center [243, 132] width 124 height 14
click at [262, 168] on input "0.00" at bounding box center [243, 161] width 124 height 14
click at [252, 139] on input "0.00" at bounding box center [243, 132] width 124 height 14
click at [252, 139] on div "Car Insurance fiber_manual_record 0.00 $ Gas fiber_manual_record 0.00 $ Oil Cha…" at bounding box center [395, 150] width 443 height 80
click at [247, 168] on input "0.00" at bounding box center [243, 161] width 124 height 14
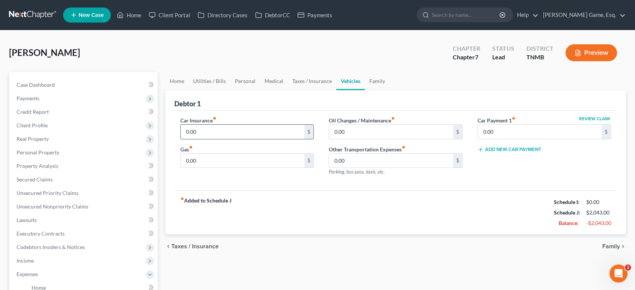
click at [227, 139] on input "0.00" at bounding box center [243, 132] width 124 height 14
type input "80"
click at [237, 168] on input "0.00" at bounding box center [243, 161] width 124 height 14
type input "80"
click at [357, 139] on input "0.00" at bounding box center [391, 132] width 124 height 14
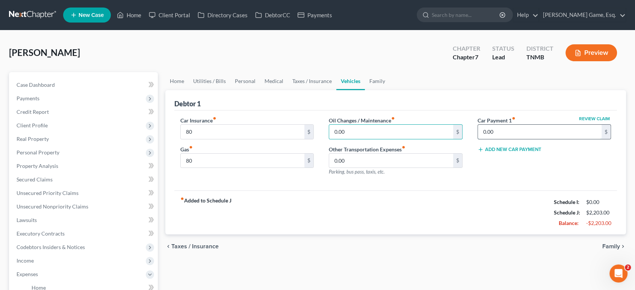
click at [509, 139] on input "0.00" at bounding box center [540, 132] width 124 height 14
click at [478, 124] on label "Car Payment 1 fiber_manual_record" at bounding box center [497, 120] width 38 height 8
click at [515, 139] on input "0.00" at bounding box center [540, 132] width 124 height 14
type input "300"
click at [517, 182] on div "Review Claim Car Payment 1 fiber_manual_record 300 $ Add New Car Payment" at bounding box center [544, 148] width 149 height 65
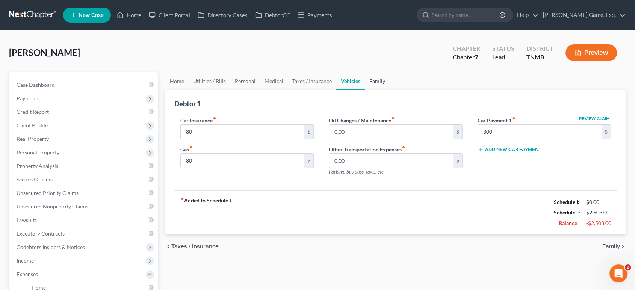
click at [390, 90] on link "Family" at bounding box center [377, 81] width 25 height 18
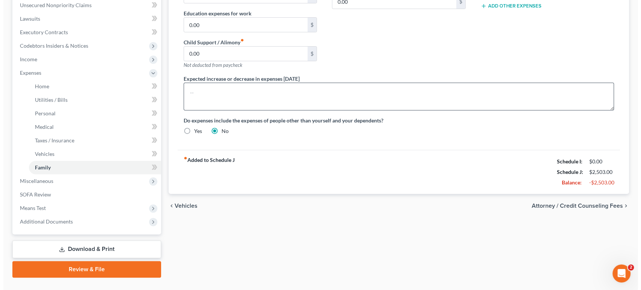
scroll to position [250, 0]
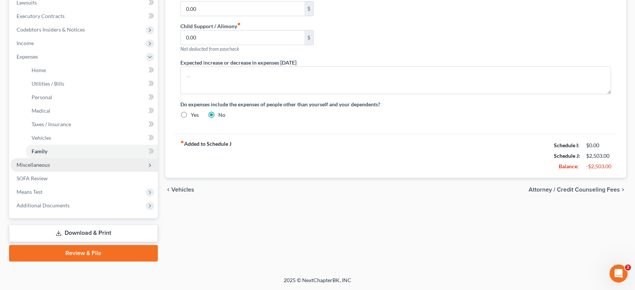
click at [50, 168] on span "Miscellaneous" at bounding box center [33, 165] width 33 height 6
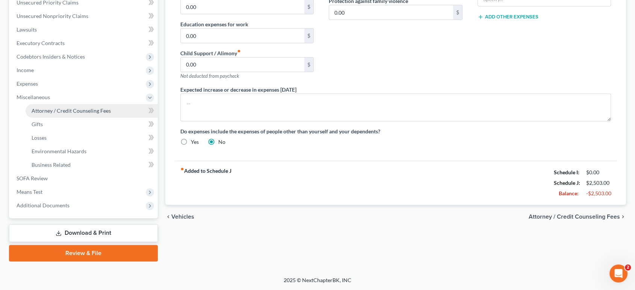
click at [125, 117] on link "Attorney / Credit Counseling Fees" at bounding box center [92, 111] width 132 height 14
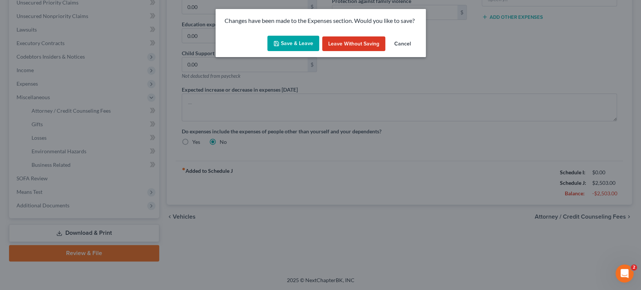
click at [279, 50] on button "Save & Leave" at bounding box center [294, 44] width 52 height 16
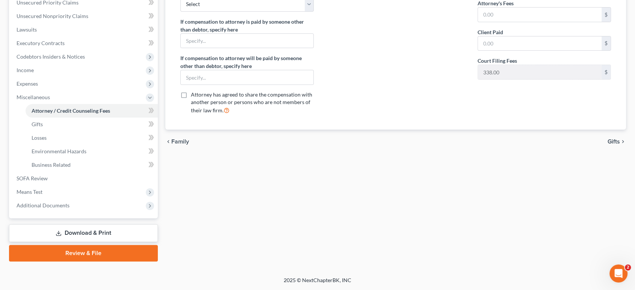
scroll to position [250, 0]
drag, startPoint x: 46, startPoint y: 212, endPoint x: 206, endPoint y: 197, distance: 160.0
click at [47, 181] on span "SOFA Review" at bounding box center [32, 178] width 31 height 6
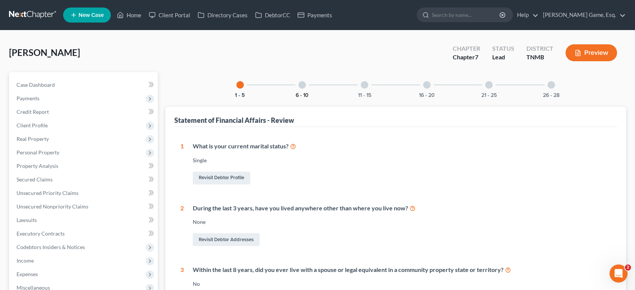
drag, startPoint x: 281, startPoint y: 113, endPoint x: 289, endPoint y: 121, distance: 10.6
click at [296, 98] on button "6 - 10" at bounding box center [302, 95] width 13 height 5
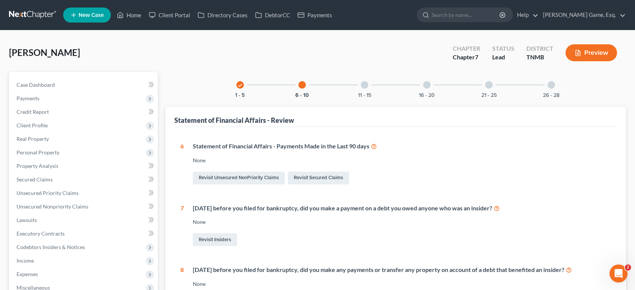
click at [355, 98] on div "11 - 15" at bounding box center [365, 85] width 26 height 26
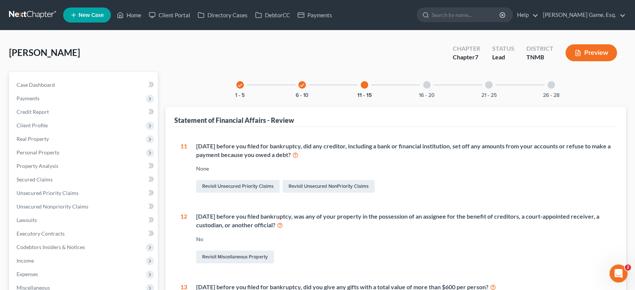
click at [431, 89] on div at bounding box center [427, 85] width 8 height 8
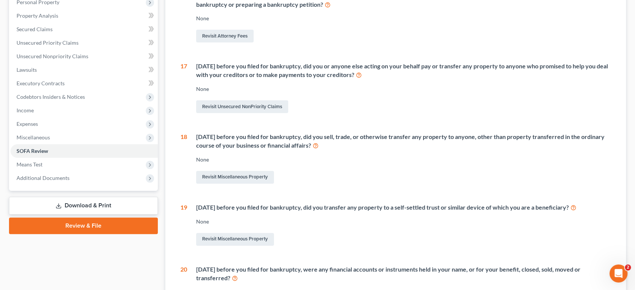
scroll to position [25, 0]
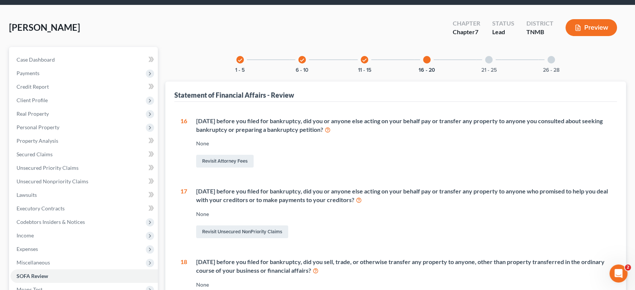
click at [502, 73] on div "21 - 25" at bounding box center [489, 60] width 26 height 26
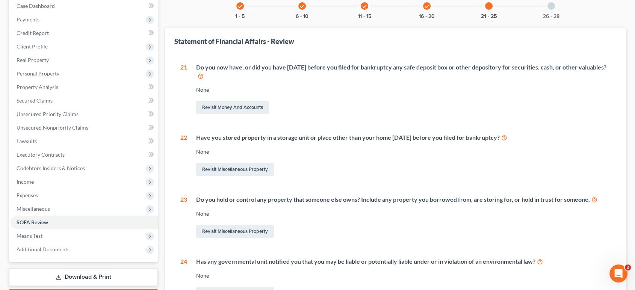
scroll to position [0, 0]
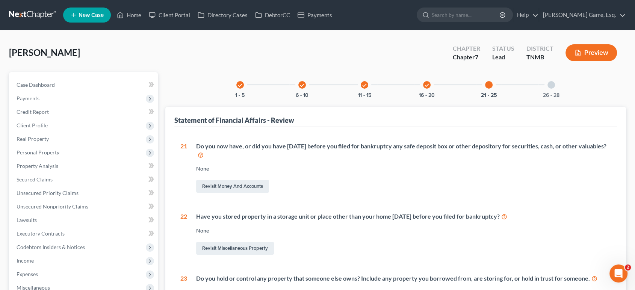
click at [555, 89] on div at bounding box center [551, 85] width 8 height 8
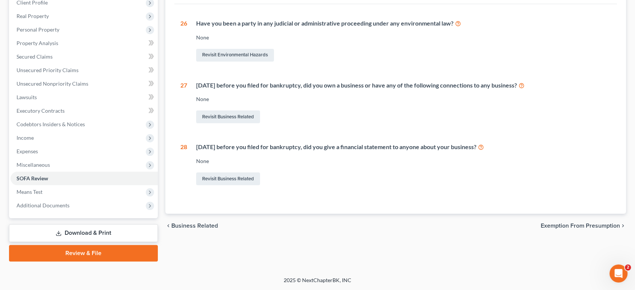
scroll to position [224, 0]
click at [89, 185] on span "Means Test" at bounding box center [84, 192] width 147 height 14
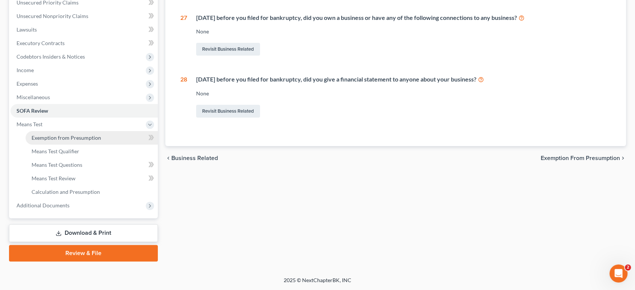
click at [101, 141] on span "Exemption from Presumption" at bounding box center [67, 138] width 70 height 6
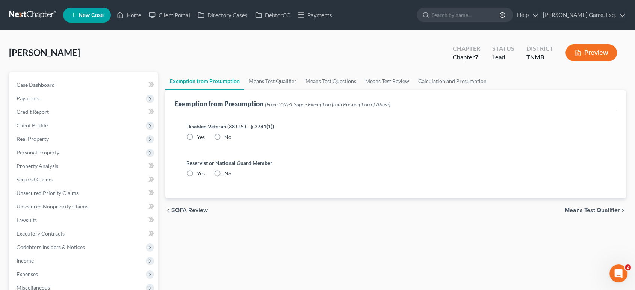
click at [230, 141] on label "No" at bounding box center [227, 137] width 7 height 8
click at [230, 138] on input "No" at bounding box center [229, 135] width 5 height 5
radio input "true"
click at [231, 177] on label "No" at bounding box center [227, 174] width 7 height 8
click at [231, 175] on input "No" at bounding box center [229, 172] width 5 height 5
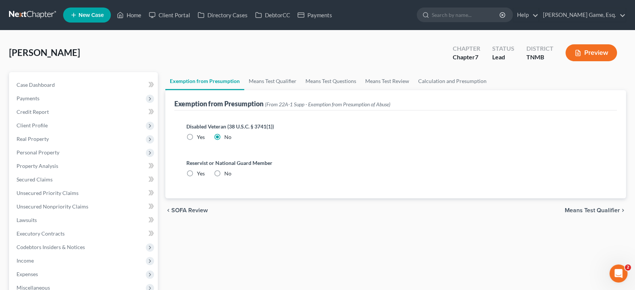
radio input "true"
click at [301, 90] on link "Means Test Qualifier" at bounding box center [272, 81] width 57 height 18
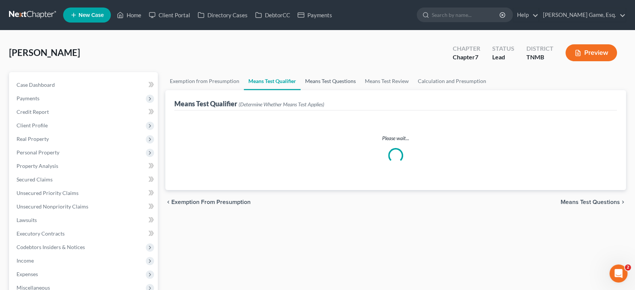
click at [360, 90] on link "Means Test Questions" at bounding box center [331, 81] width 60 height 18
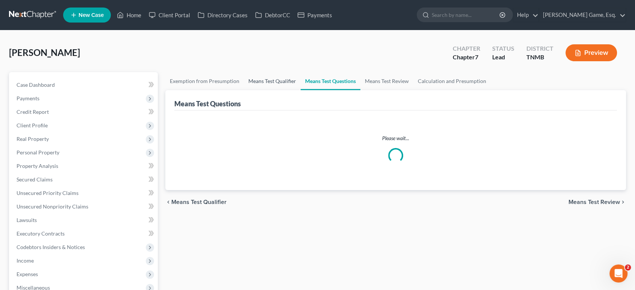
click at [301, 90] on link "Means Test Qualifier" at bounding box center [272, 81] width 57 height 18
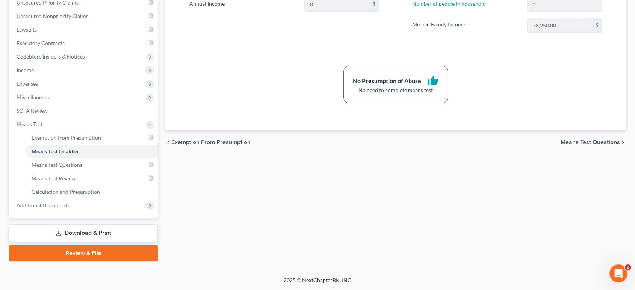
scroll to position [292, 0]
click at [99, 158] on link "Means Test Questions" at bounding box center [92, 165] width 132 height 14
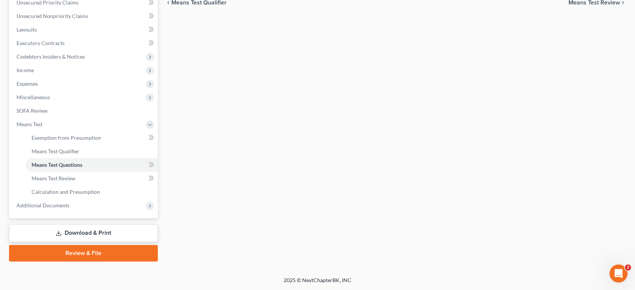
scroll to position [292, 0]
click at [107, 172] on link "Means Test Review" at bounding box center [92, 179] width 132 height 14
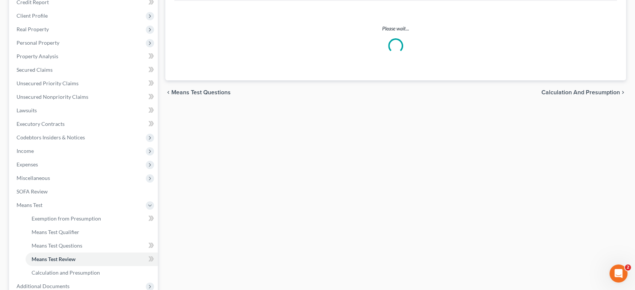
scroll to position [292, 0]
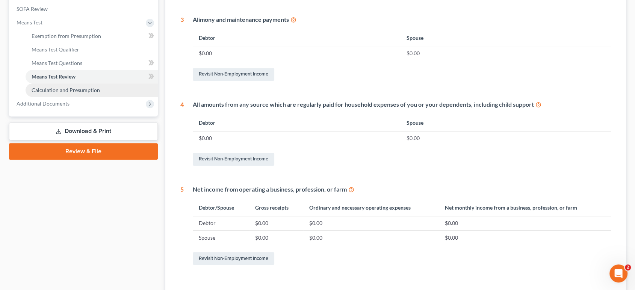
click at [100, 93] on span "Calculation and Presumption" at bounding box center [66, 90] width 68 height 6
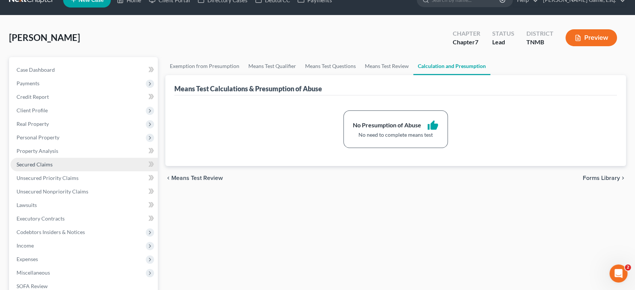
scroll to position [42, 0]
